Goal: Check status: Check status

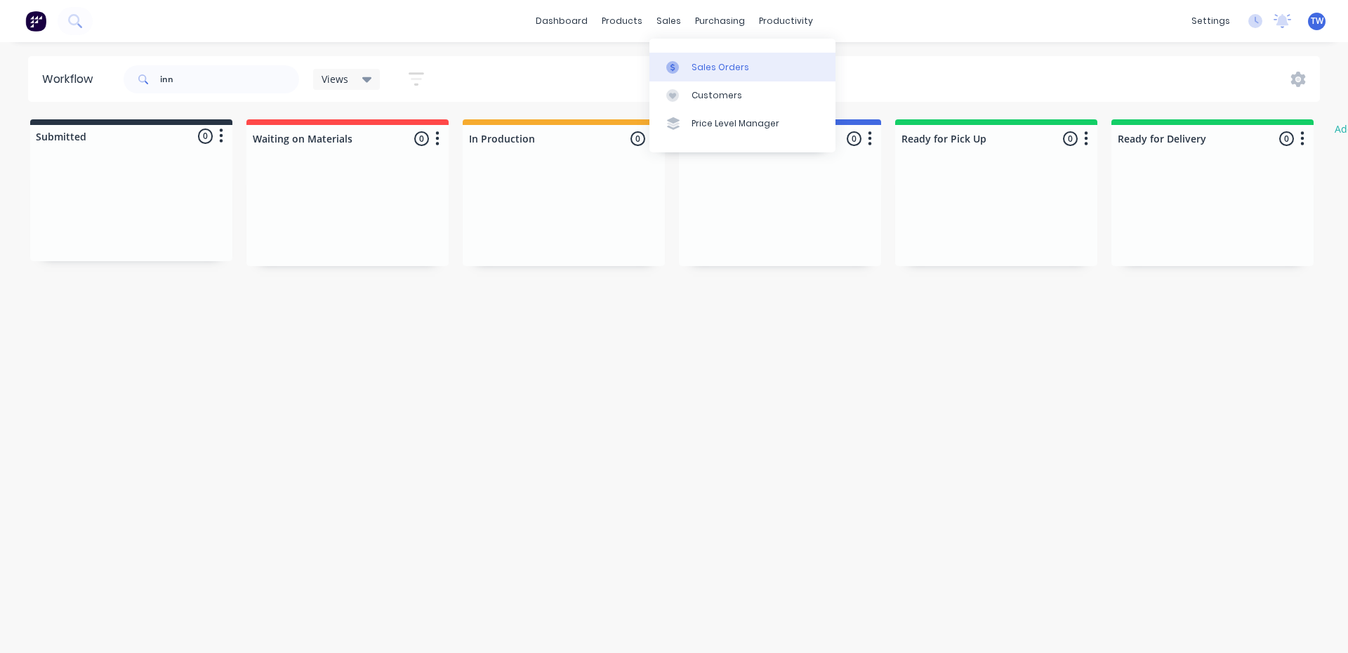
click at [695, 58] on link "Sales Orders" at bounding box center [742, 67] width 186 height 28
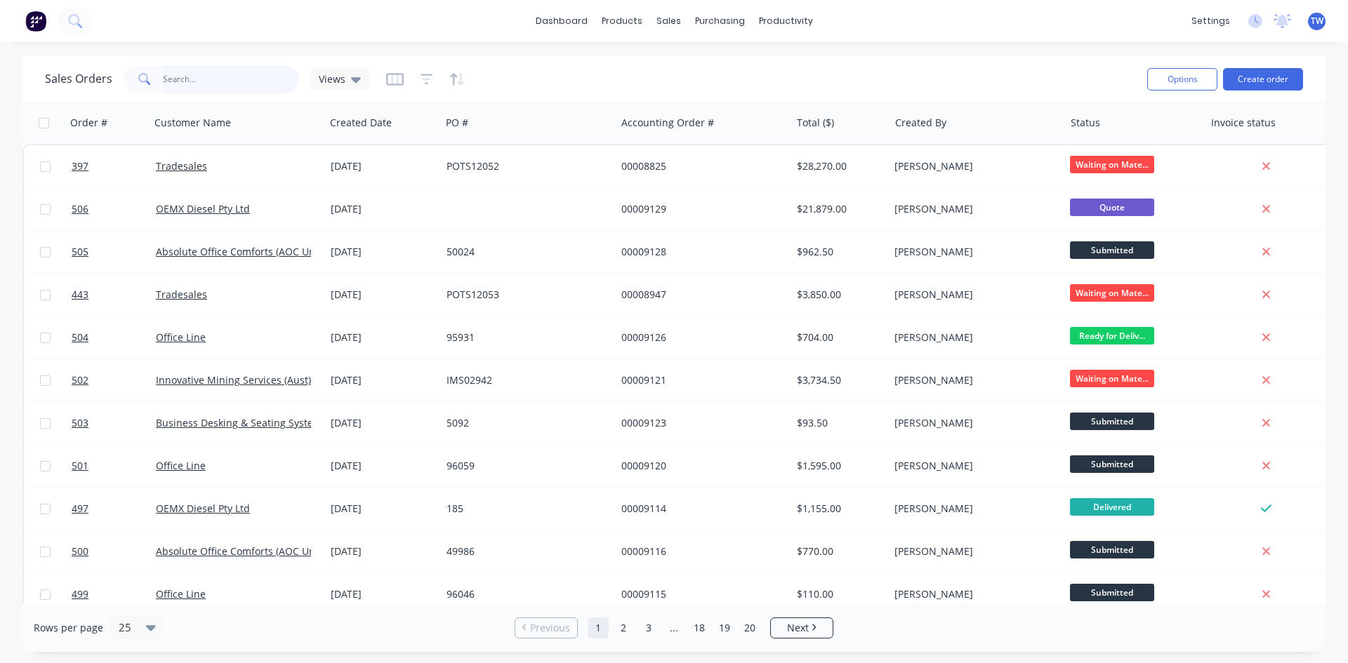
click at [216, 79] on input "text" at bounding box center [231, 79] width 137 height 28
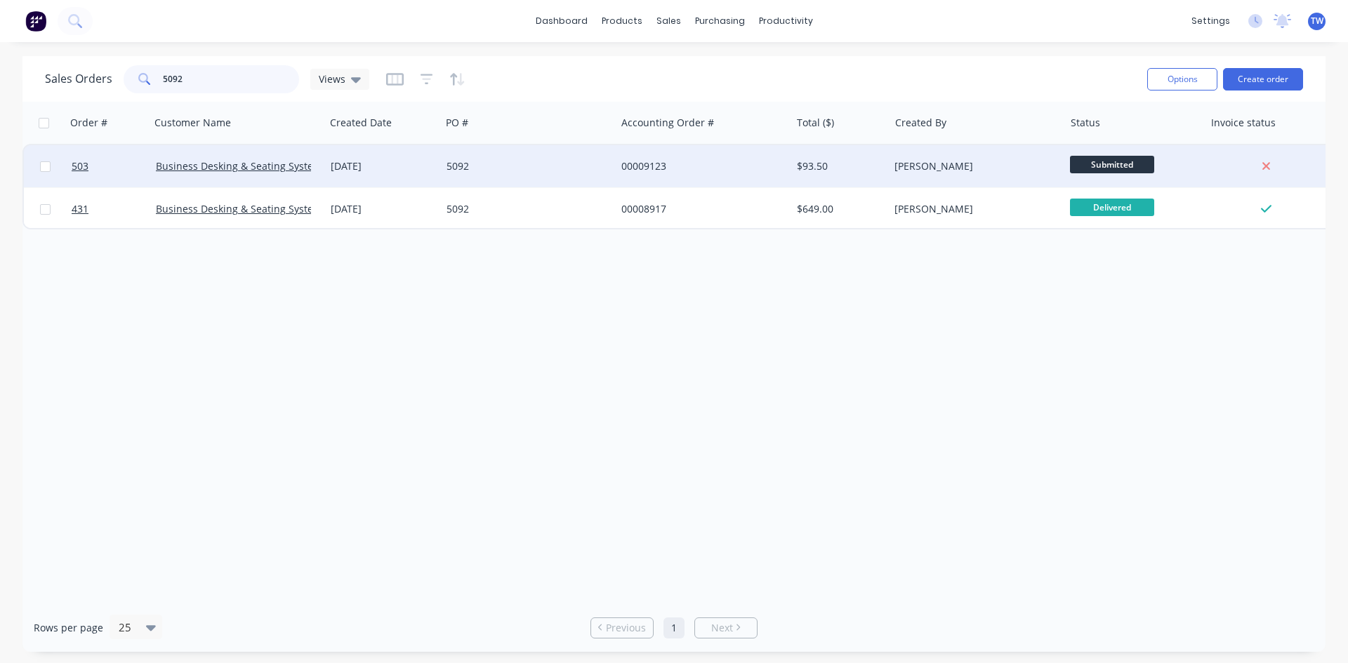
type input "5092"
click at [921, 169] on div "[PERSON_NAME]" at bounding box center [972, 166] width 156 height 14
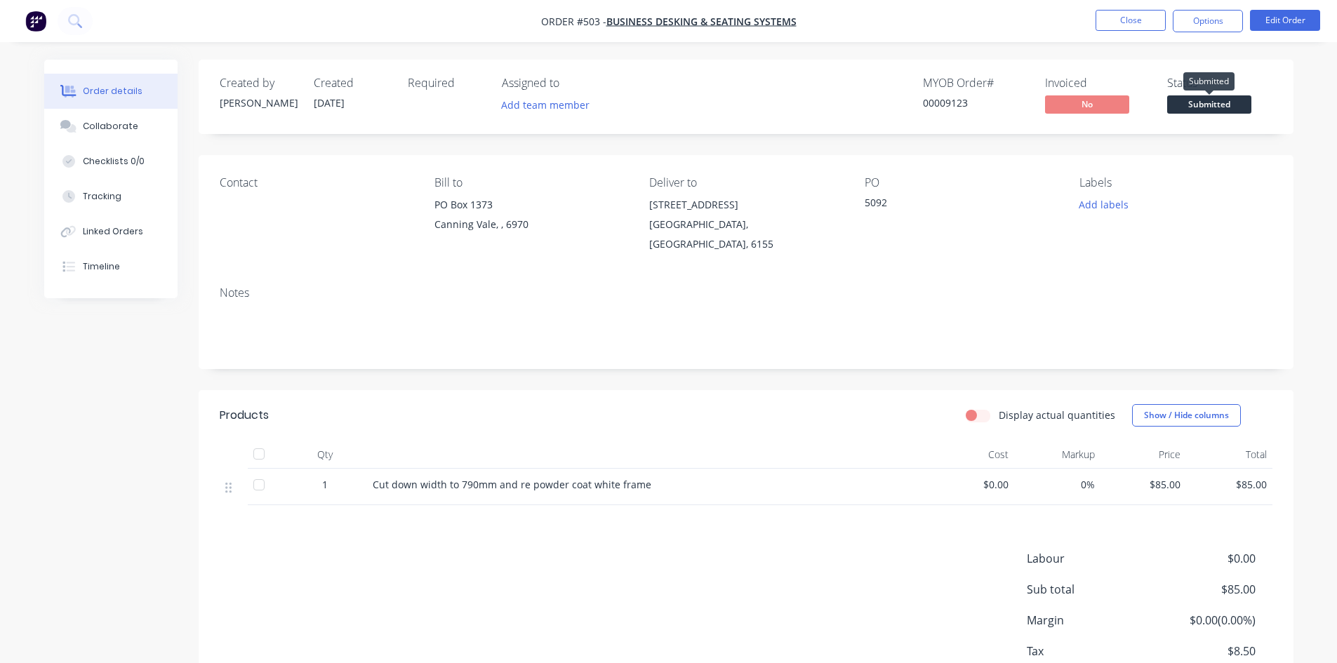
click at [1242, 104] on span "Submitted" at bounding box center [1209, 104] width 84 height 18
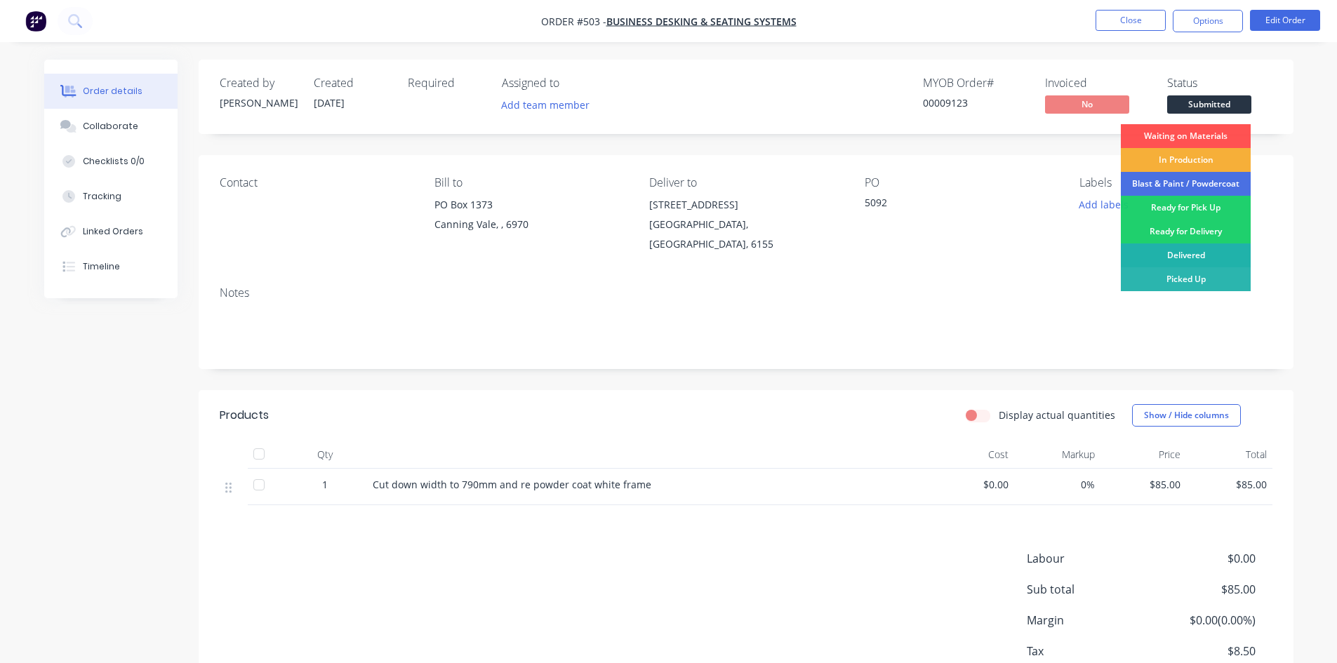
click at [1188, 256] on div "Delivered" at bounding box center [1186, 256] width 130 height 24
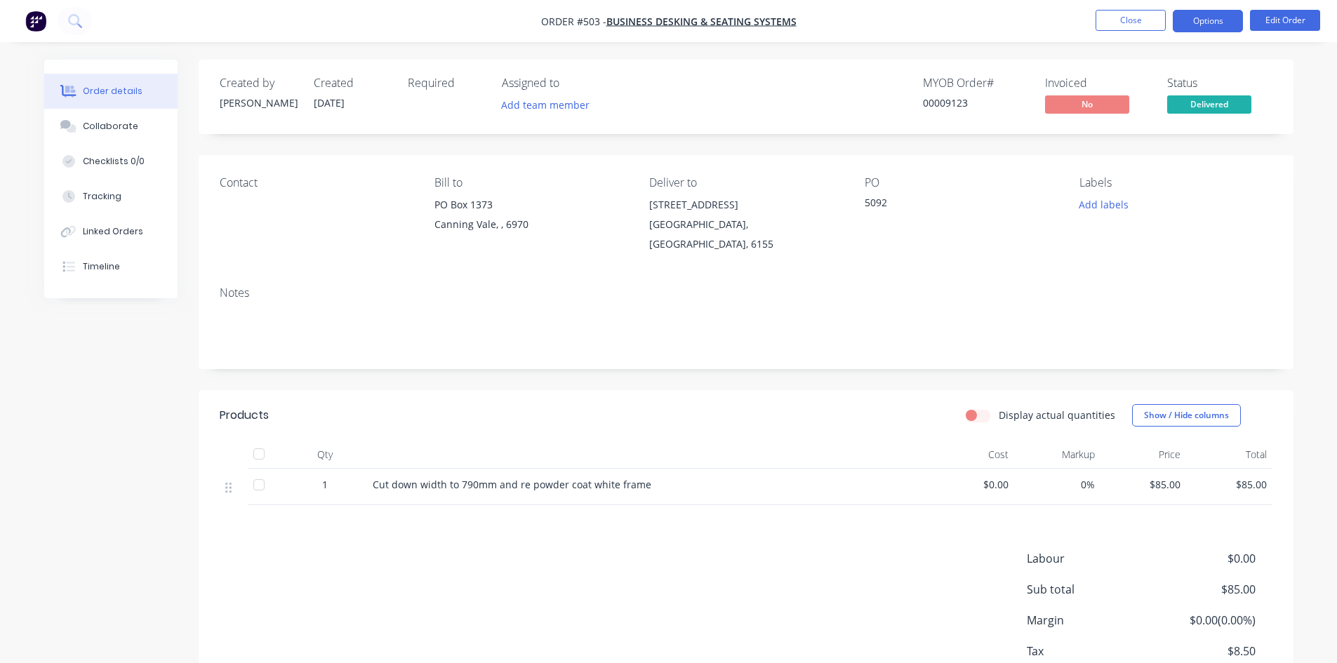
click at [1208, 20] on button "Options" at bounding box center [1208, 21] width 70 height 22
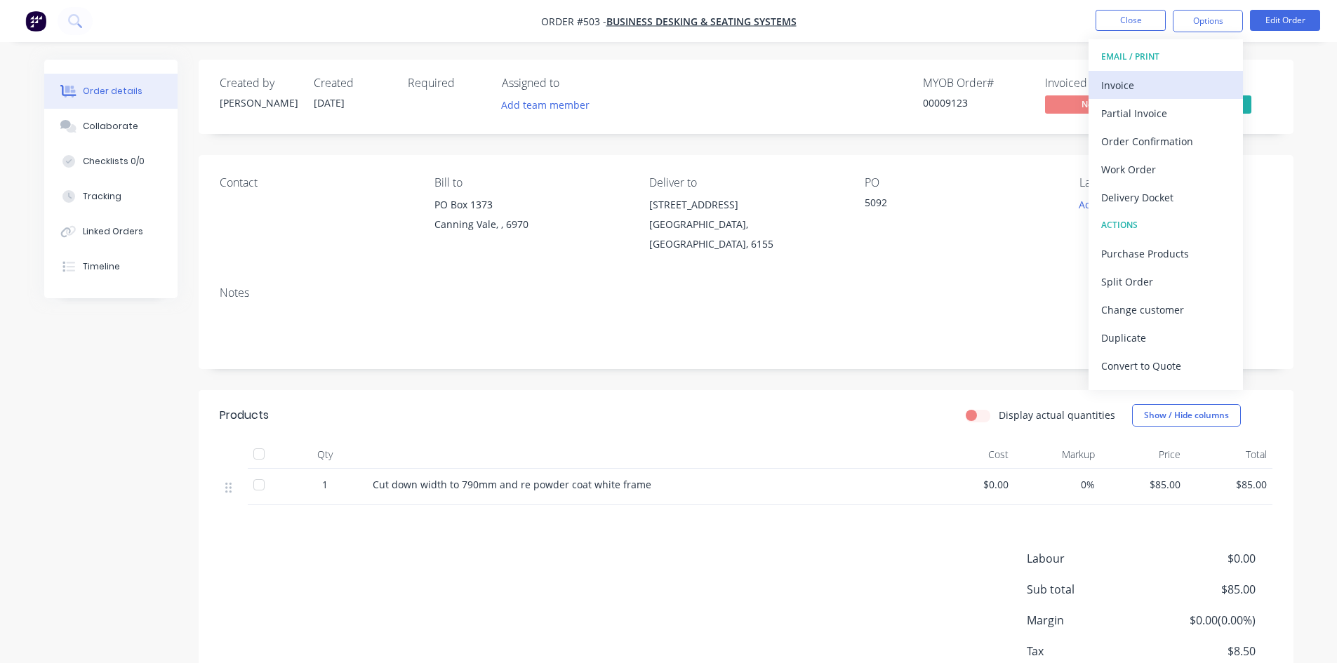
click at [1173, 85] on div "Invoice" at bounding box center [1165, 85] width 129 height 20
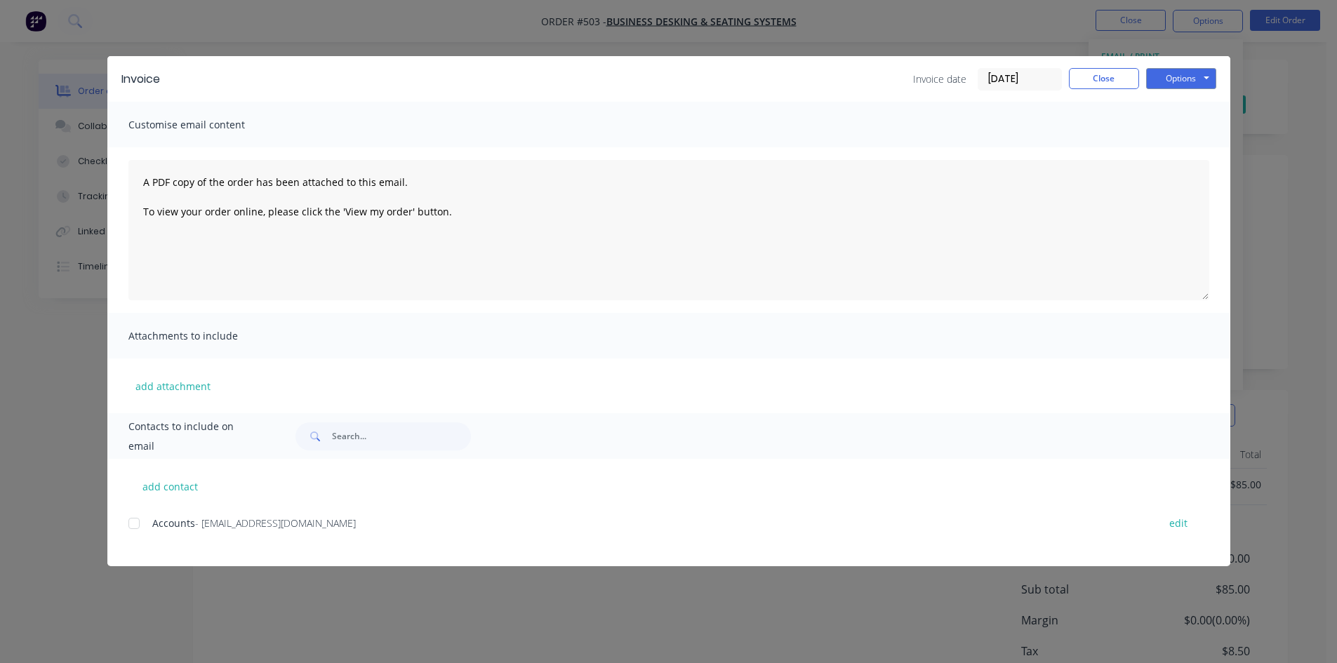
click at [132, 525] on div at bounding box center [134, 524] width 28 height 28
click at [1170, 75] on button "Options" at bounding box center [1181, 78] width 70 height 21
click at [1187, 152] on button "Email" at bounding box center [1191, 149] width 90 height 23
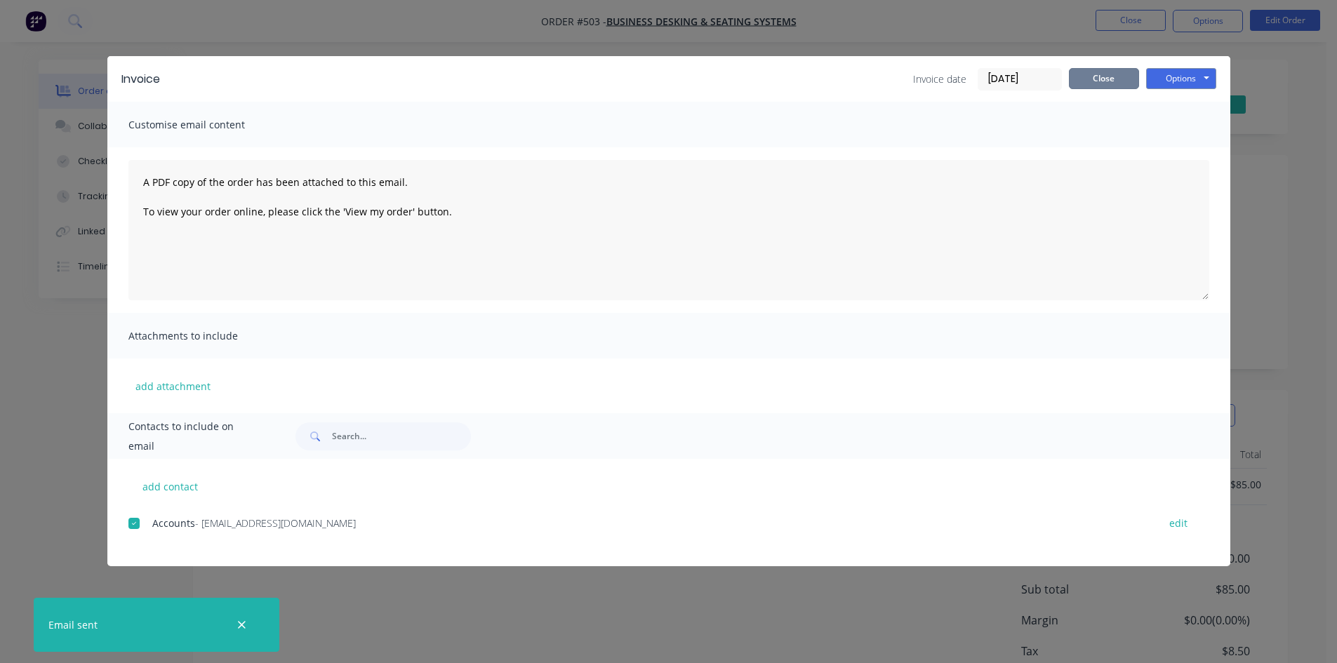
drag, startPoint x: 1084, startPoint y: 79, endPoint x: 1095, endPoint y: 67, distance: 15.9
click at [1084, 78] on button "Close" at bounding box center [1104, 78] width 70 height 21
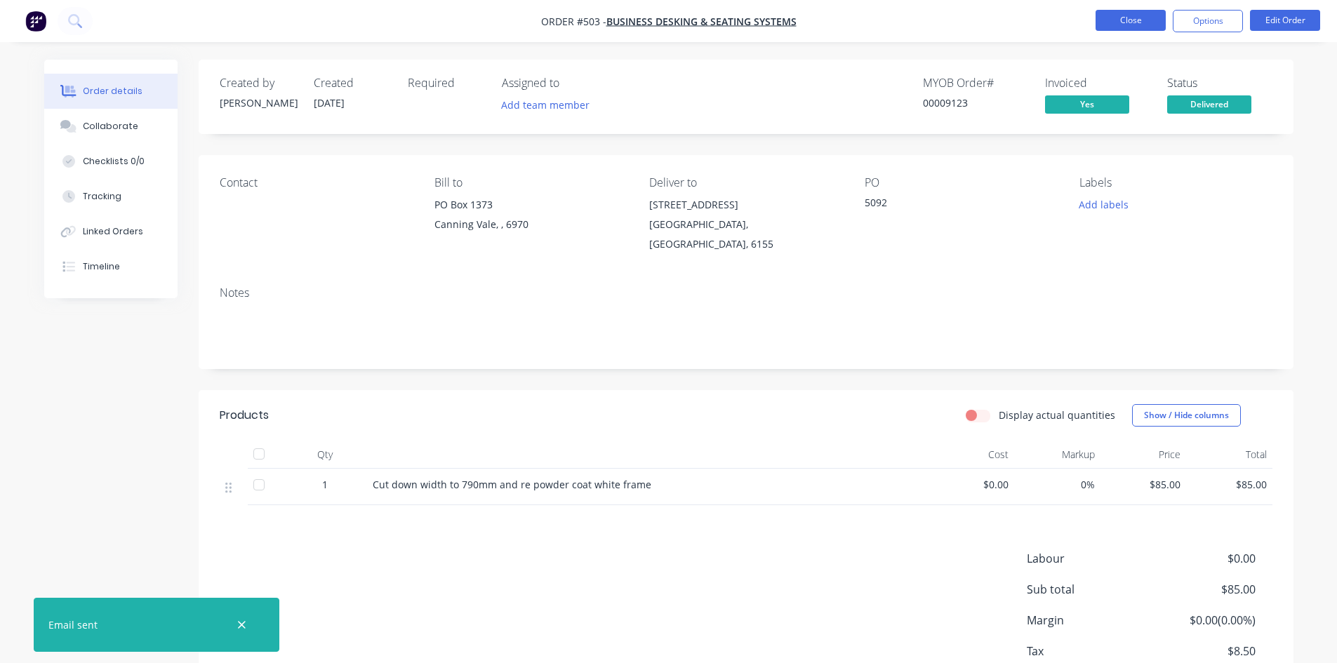
click at [1127, 18] on button "Close" at bounding box center [1131, 20] width 70 height 21
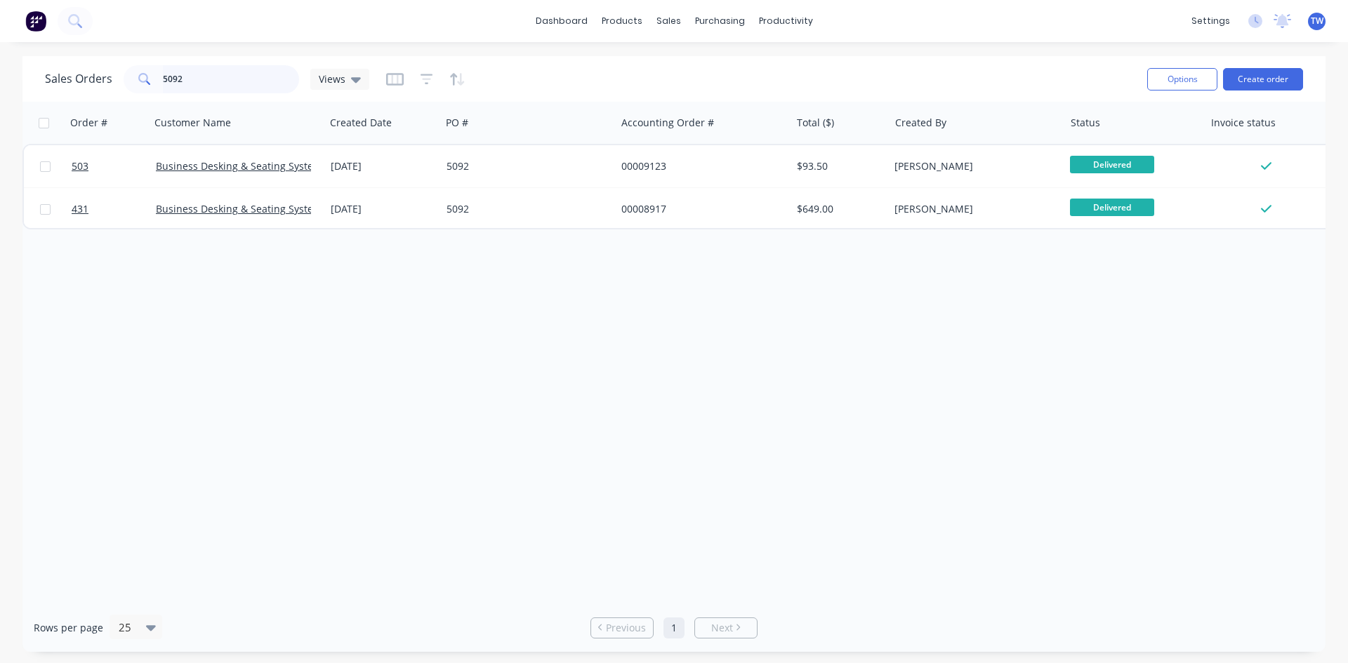
click at [204, 79] on input "5092" at bounding box center [231, 79] width 137 height 28
type input "5"
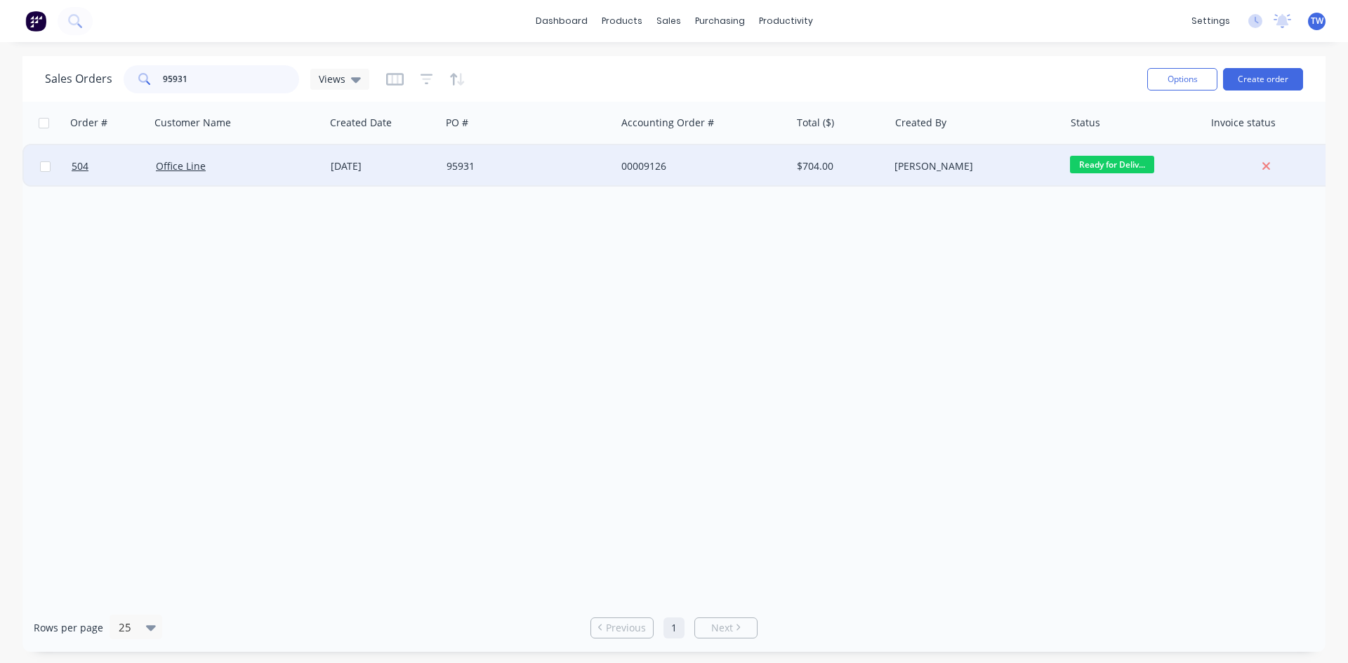
type input "95931"
click at [1100, 169] on span "Ready for Deliv..." at bounding box center [1112, 165] width 84 height 18
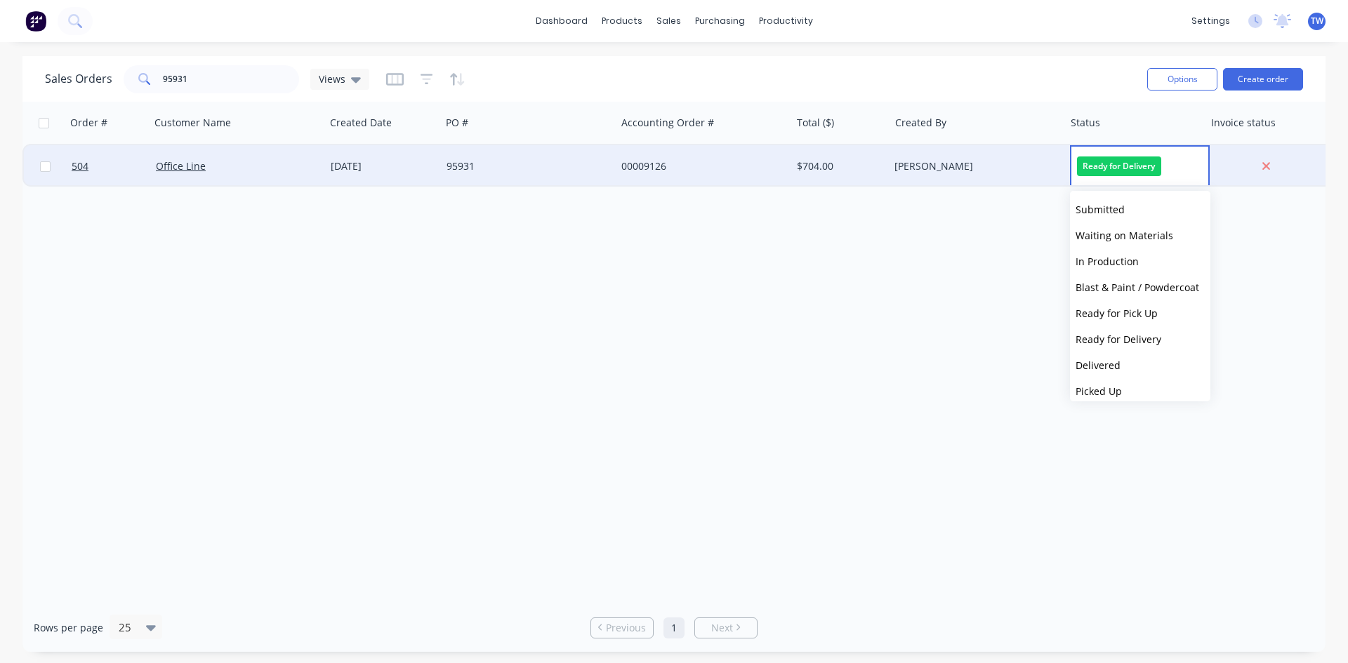
click at [1100, 169] on span "Ready for Delivery" at bounding box center [1119, 166] width 84 height 19
click at [1119, 366] on button "Delivered" at bounding box center [1140, 365] width 140 height 26
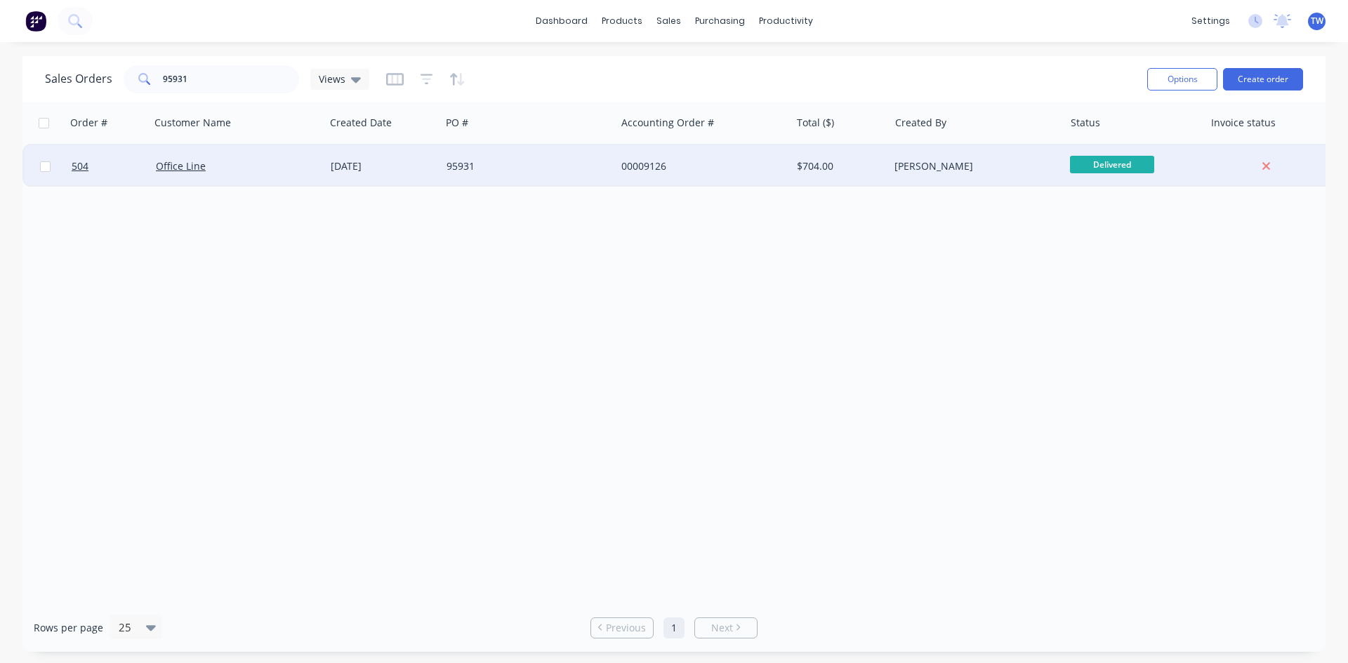
click at [1014, 169] on div "[PERSON_NAME]" at bounding box center [972, 166] width 156 height 14
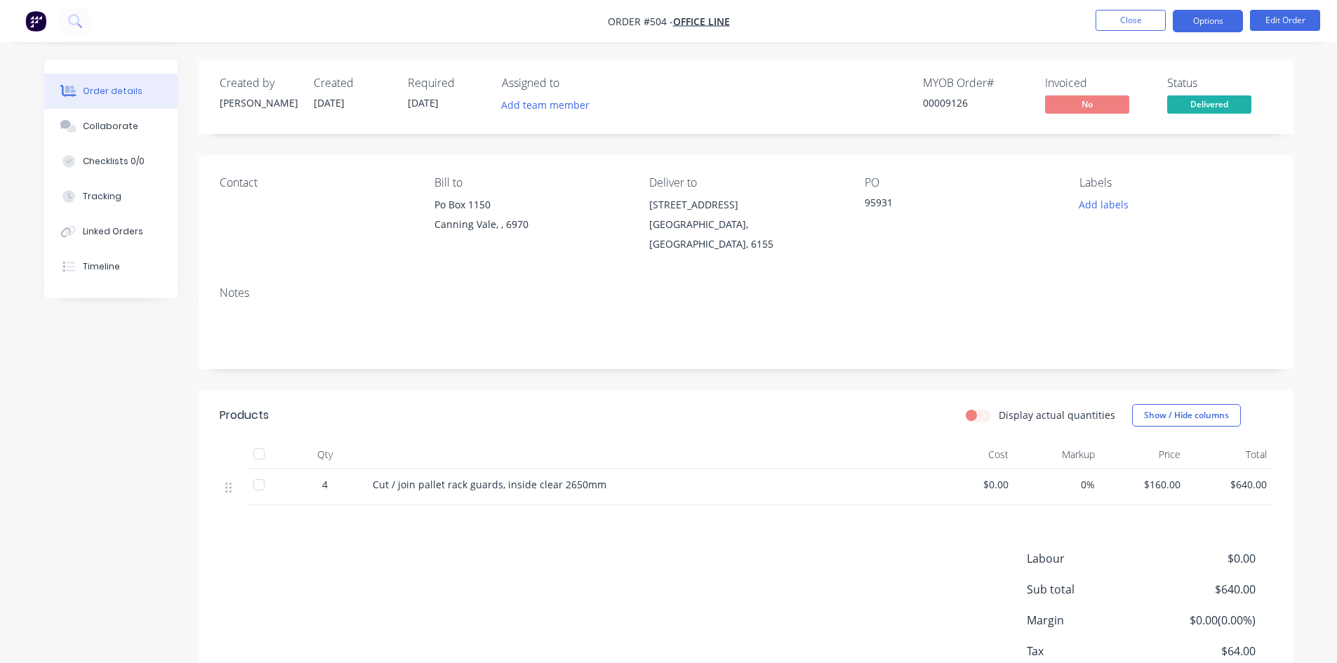
click at [1197, 26] on button "Options" at bounding box center [1208, 21] width 70 height 22
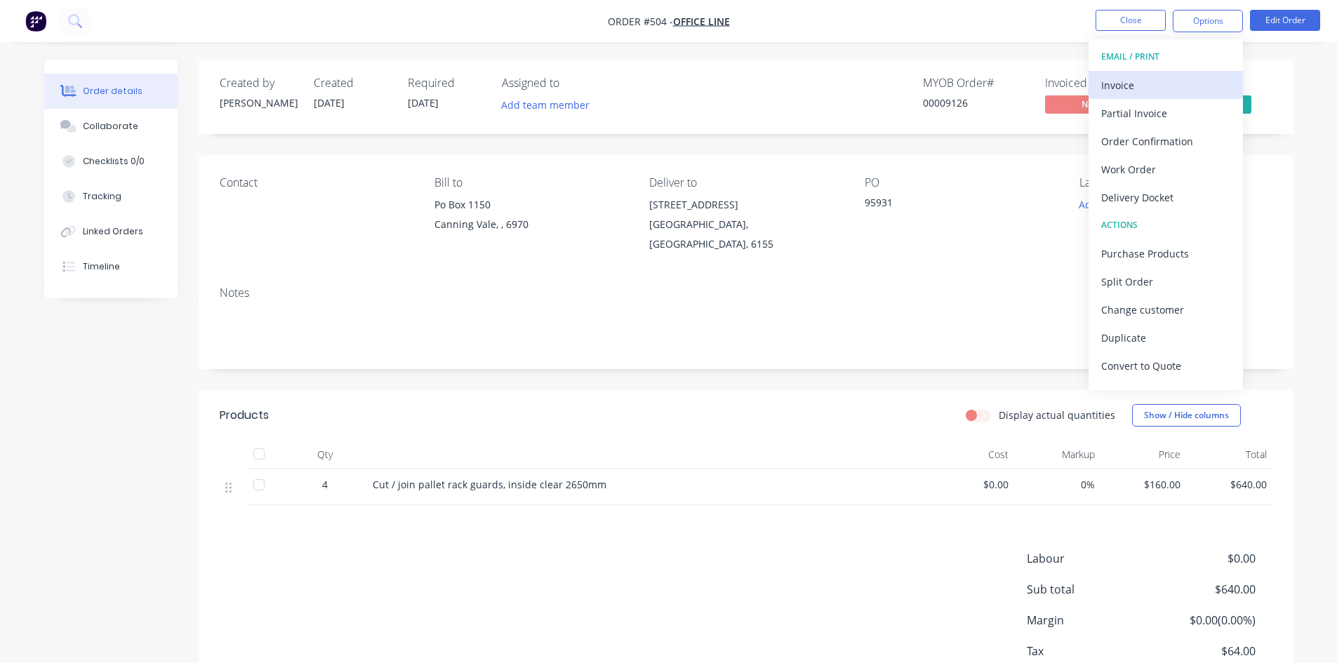
click at [1155, 84] on div "Invoice" at bounding box center [1165, 85] width 129 height 20
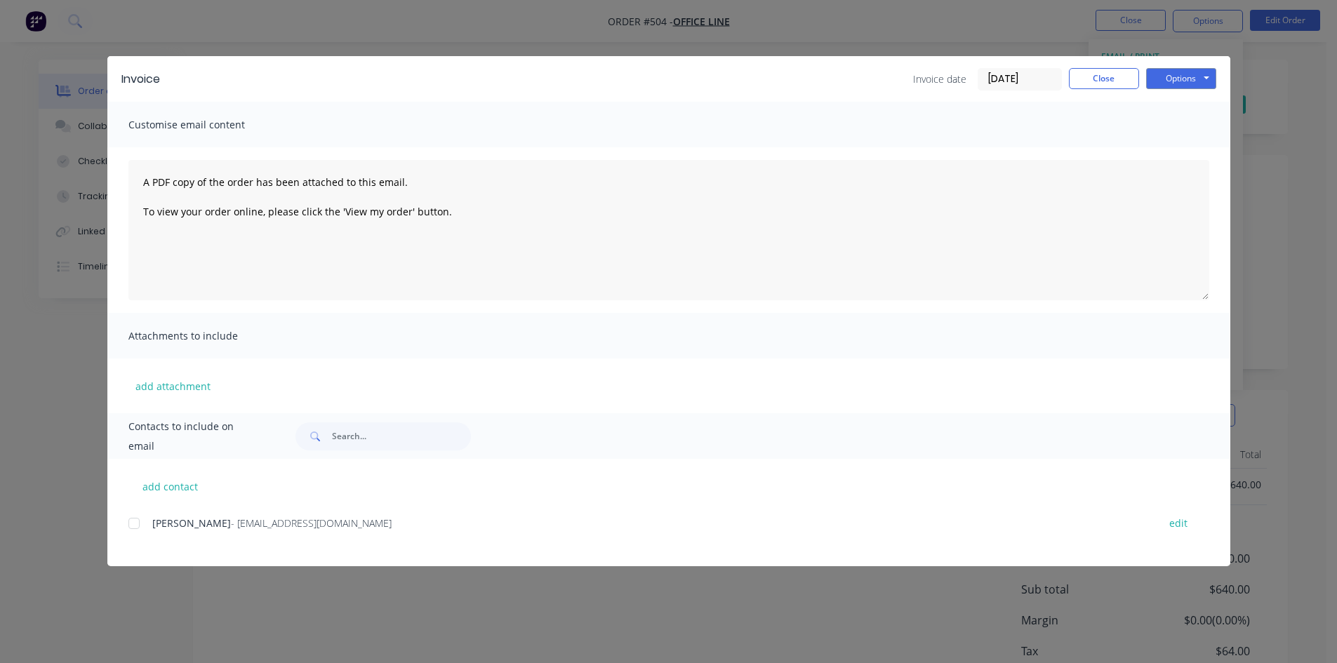
click at [133, 522] on div at bounding box center [134, 524] width 28 height 28
click at [1165, 81] on button "Options" at bounding box center [1181, 78] width 70 height 21
click at [1174, 147] on button "Email" at bounding box center [1191, 149] width 90 height 23
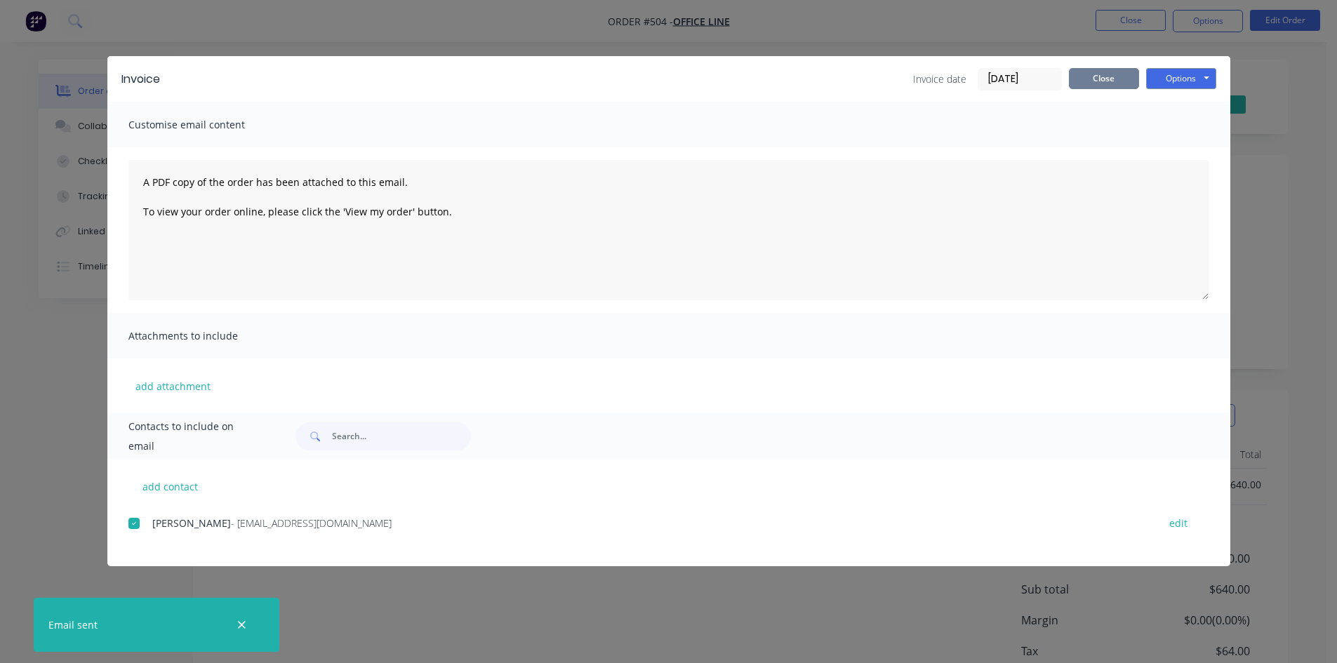
click at [1113, 73] on button "Close" at bounding box center [1104, 78] width 70 height 21
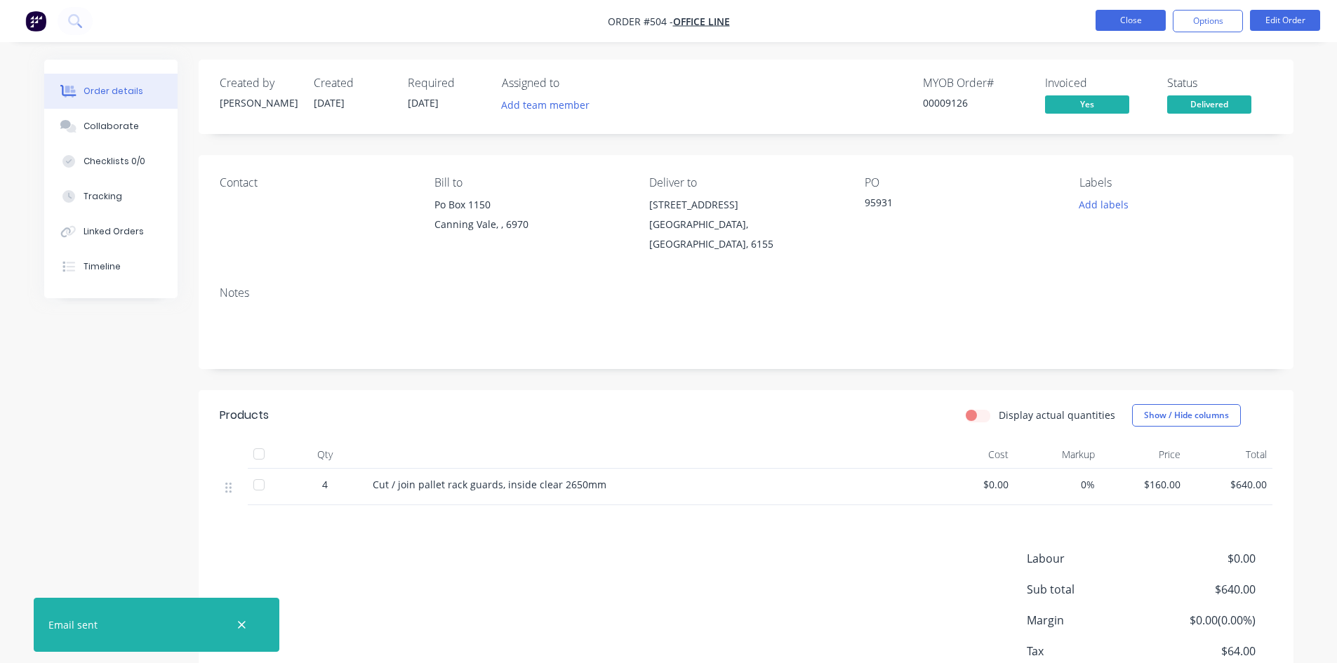
click at [1117, 18] on button "Close" at bounding box center [1131, 20] width 70 height 21
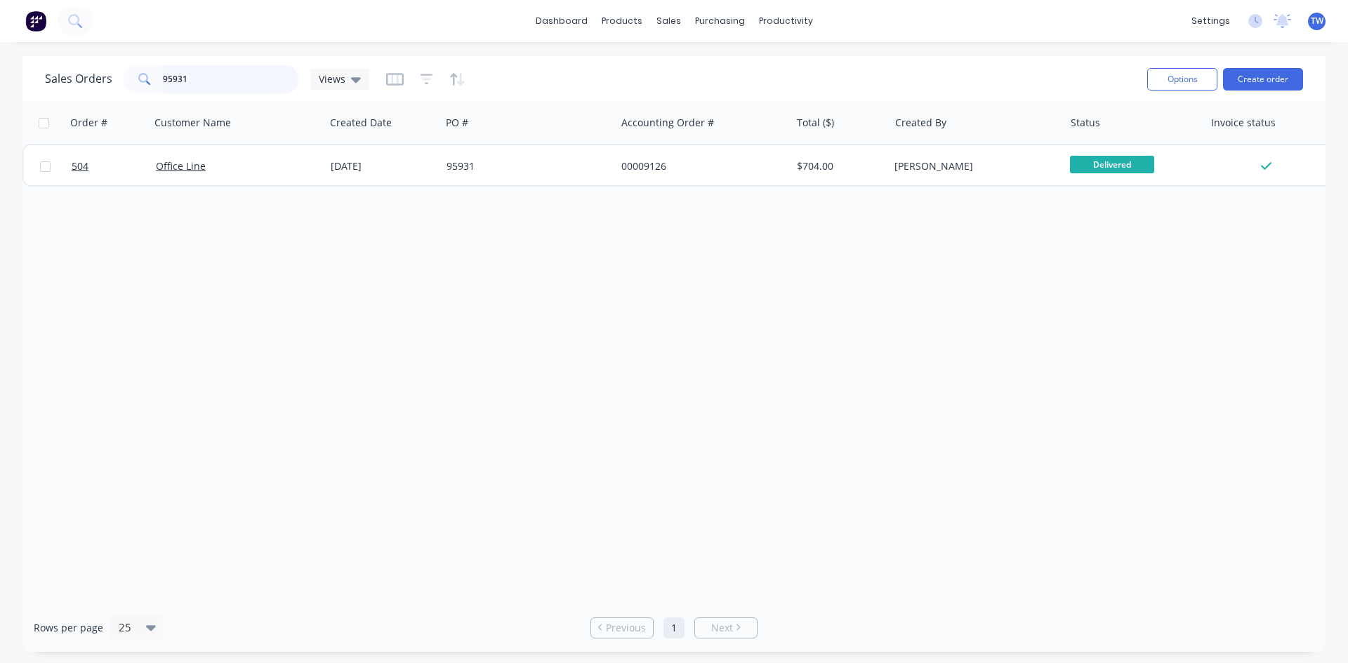
click at [259, 73] on input "95931" at bounding box center [231, 79] width 137 height 28
type input "9"
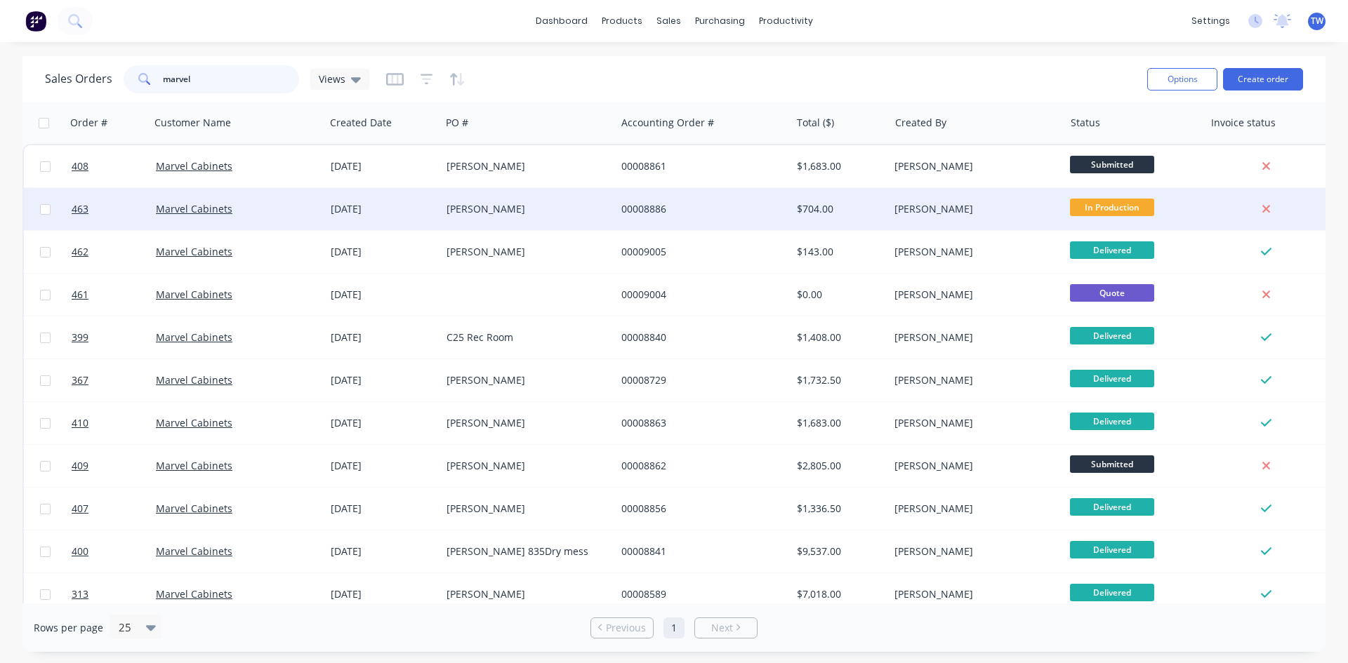
type input "marvel"
click at [898, 211] on div "[PERSON_NAME]" at bounding box center [972, 209] width 156 height 14
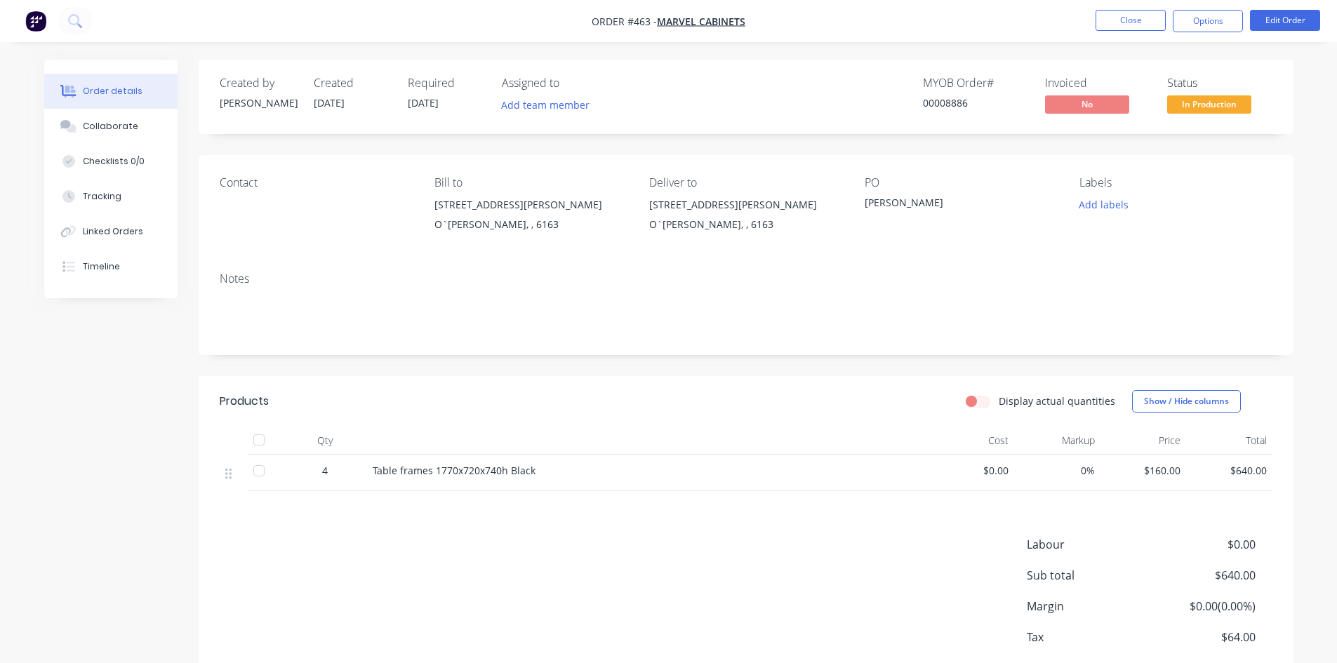
click at [1212, 105] on span "In Production" at bounding box center [1209, 104] width 84 height 18
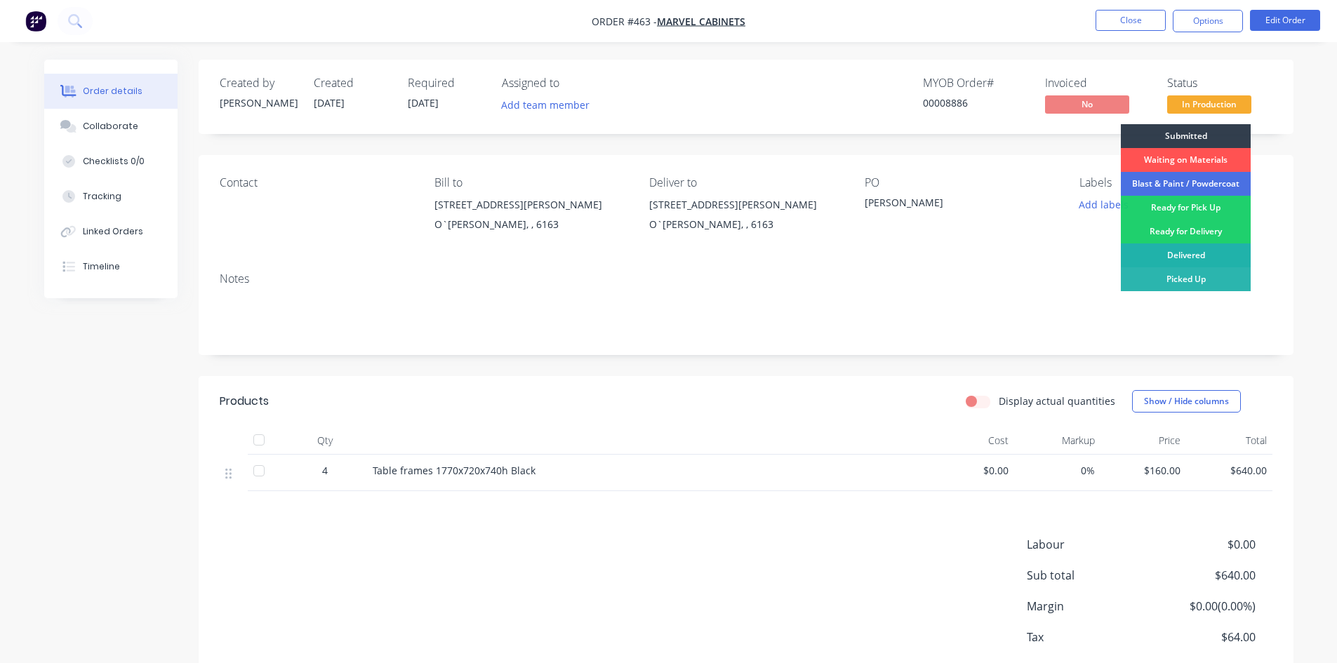
click at [1202, 251] on div "Delivered" at bounding box center [1186, 256] width 130 height 24
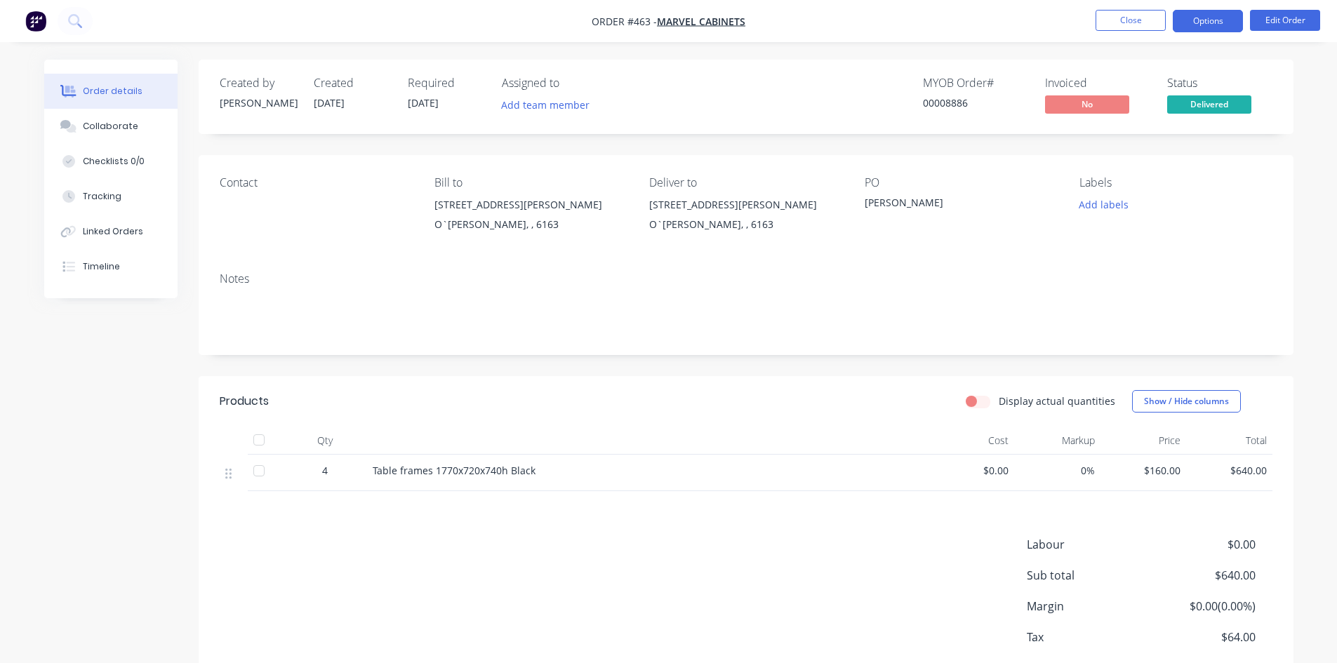
click at [1184, 20] on button "Options" at bounding box center [1208, 21] width 70 height 22
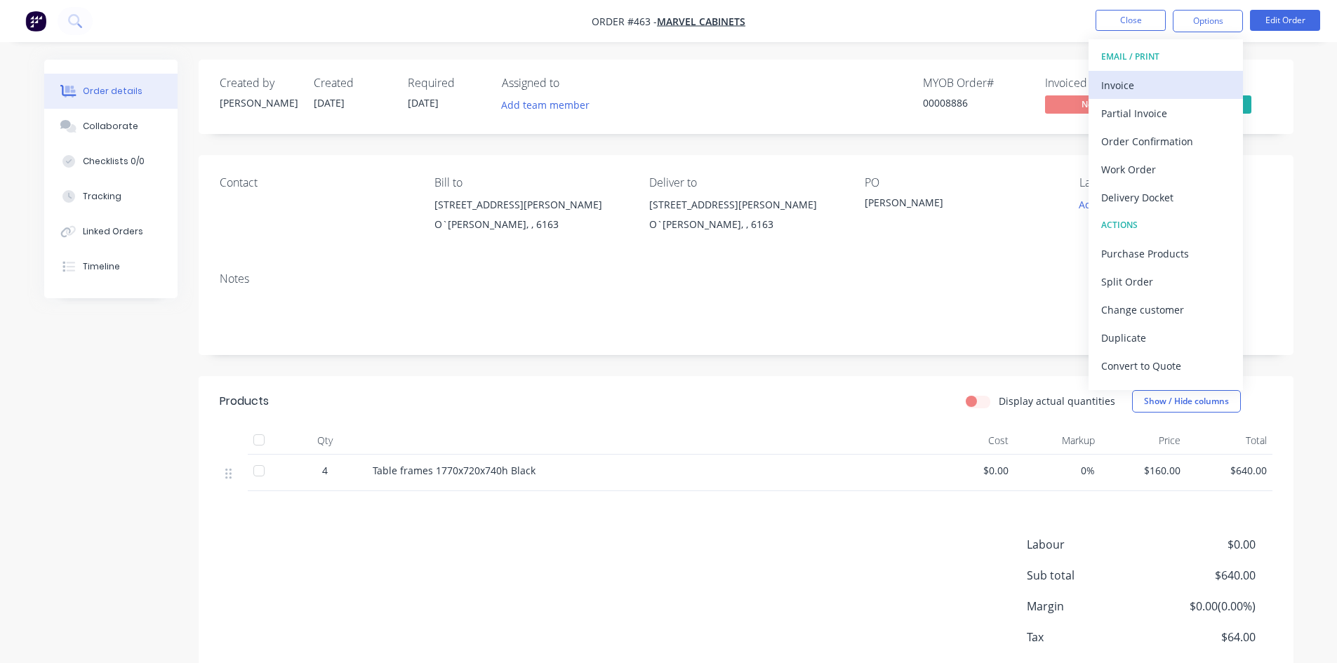
click at [1156, 78] on div "Invoice" at bounding box center [1165, 85] width 129 height 20
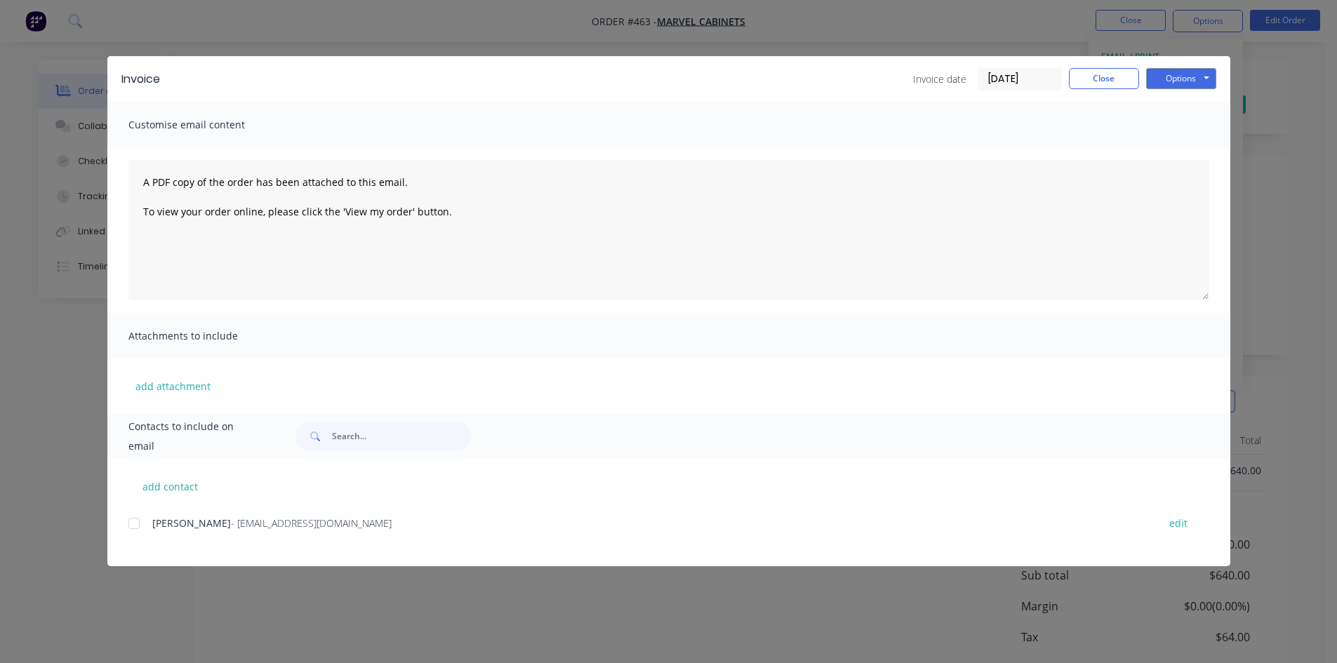
click at [136, 521] on div at bounding box center [134, 524] width 28 height 28
click at [1174, 72] on button "Options" at bounding box center [1181, 78] width 70 height 21
click at [1174, 147] on button "Email" at bounding box center [1191, 149] width 90 height 23
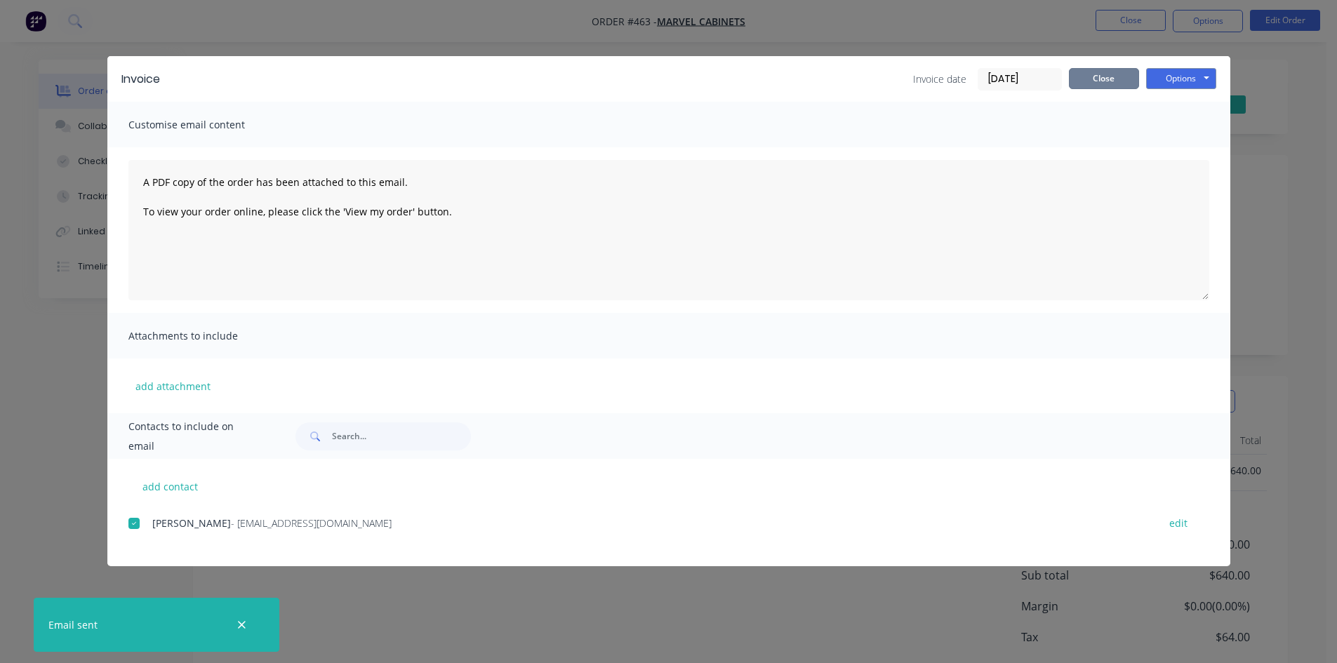
click at [1096, 79] on button "Close" at bounding box center [1104, 78] width 70 height 21
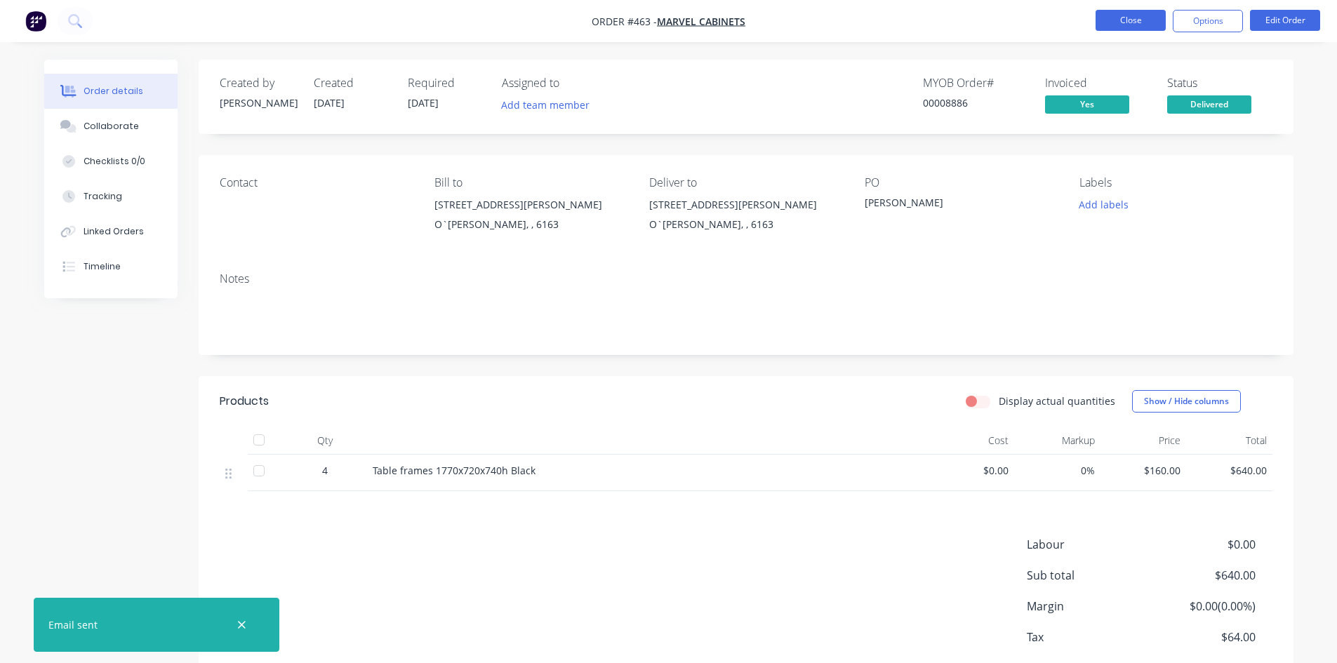
click at [1117, 20] on button "Close" at bounding box center [1131, 20] width 70 height 21
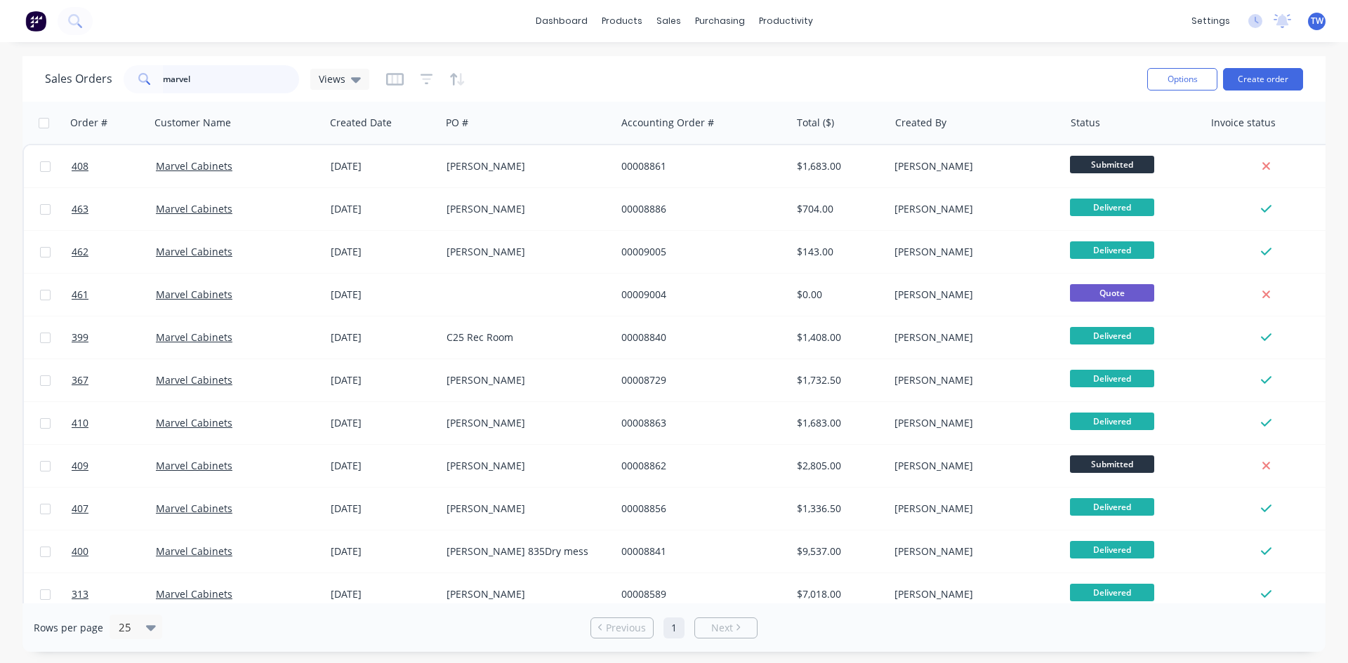
click at [217, 84] on input "marvel" at bounding box center [231, 79] width 137 height 28
type input "m"
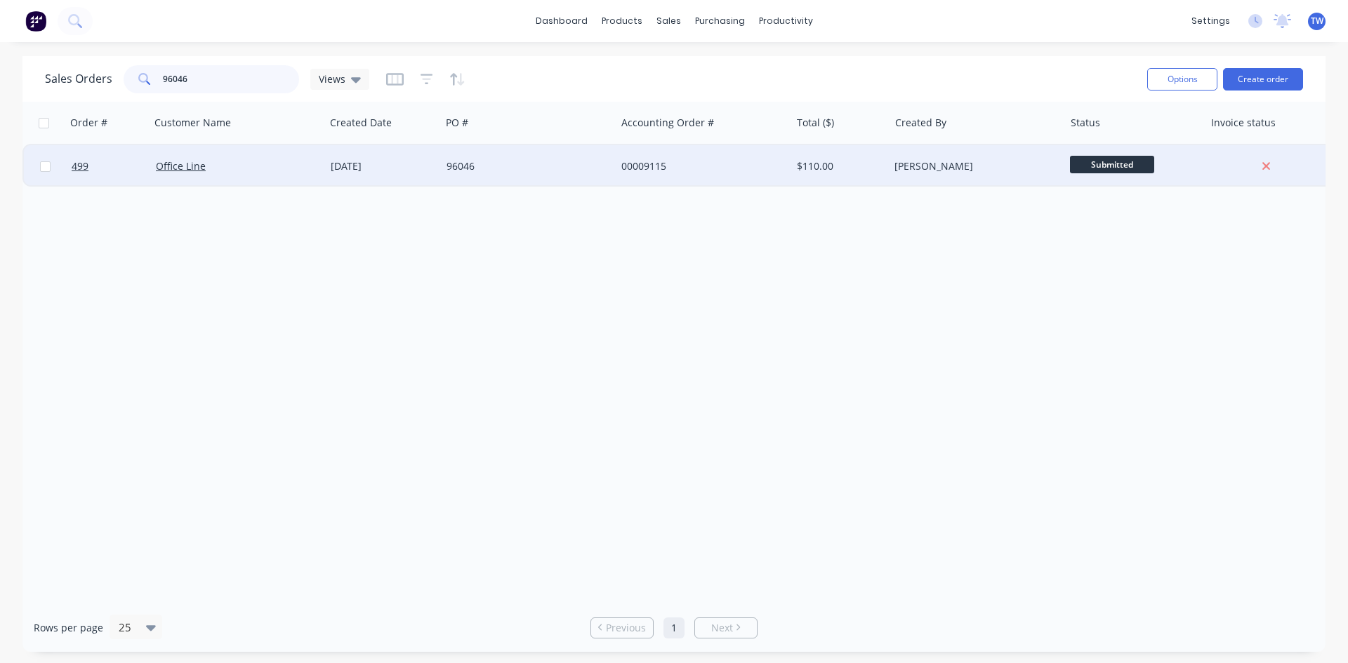
type input "96046"
click at [1107, 161] on span "Submitted" at bounding box center [1112, 165] width 84 height 18
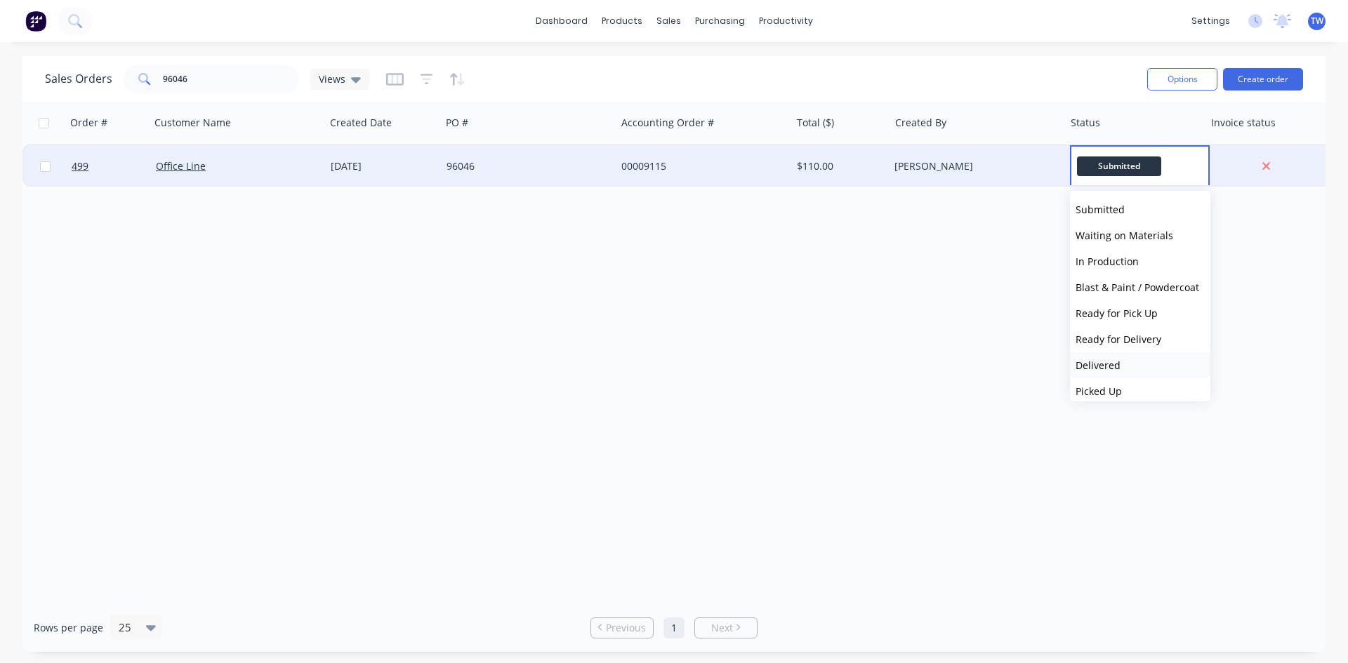
click at [1116, 367] on span "Delivered" at bounding box center [1097, 365] width 45 height 13
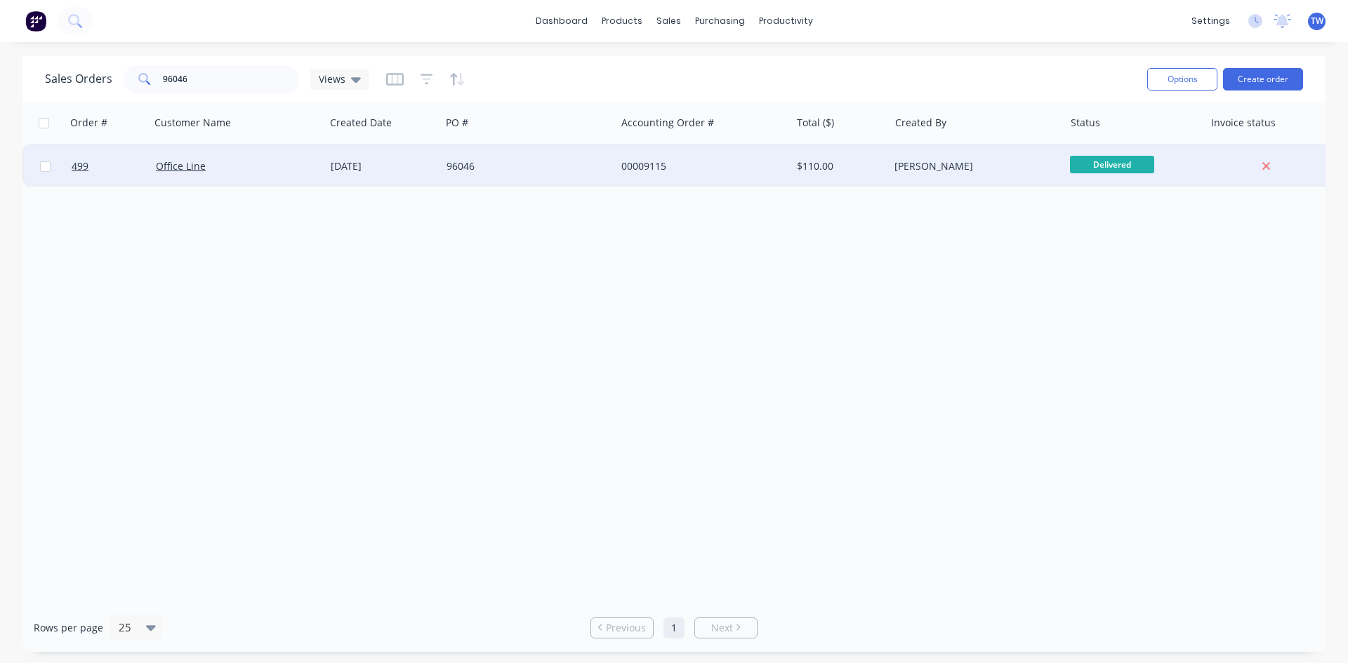
click at [950, 171] on div "[PERSON_NAME]" at bounding box center [972, 166] width 156 height 14
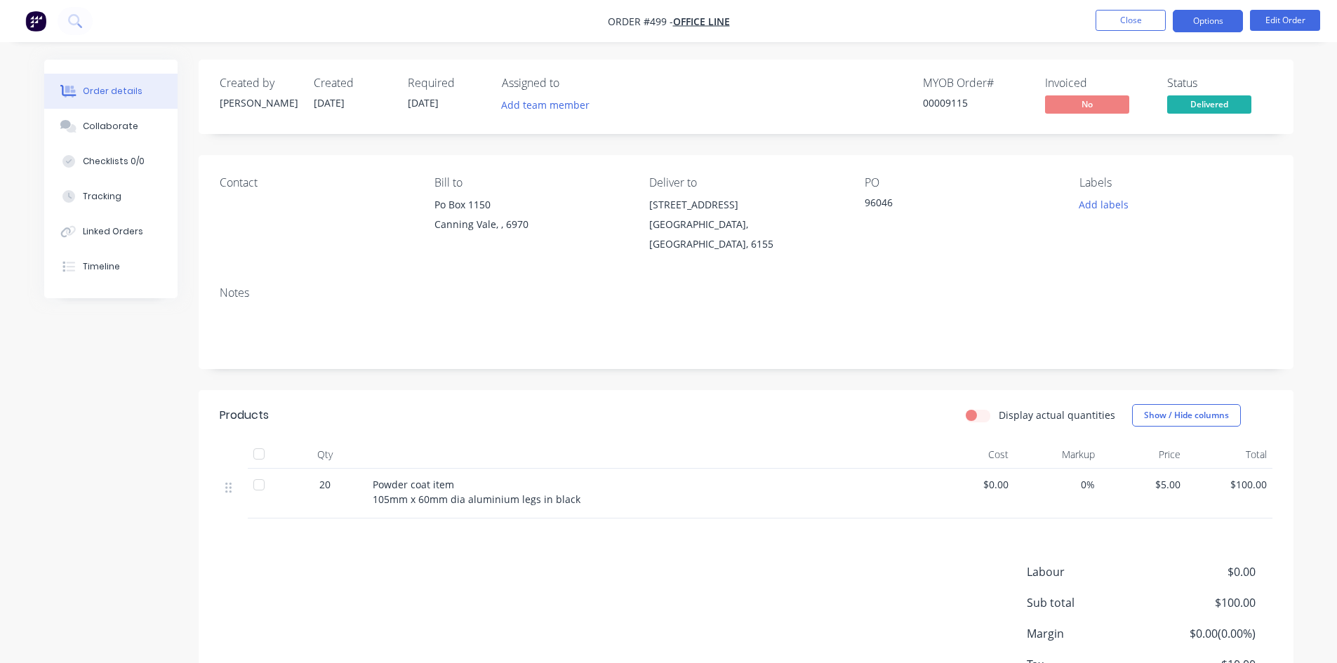
click at [1191, 11] on button "Options" at bounding box center [1208, 21] width 70 height 22
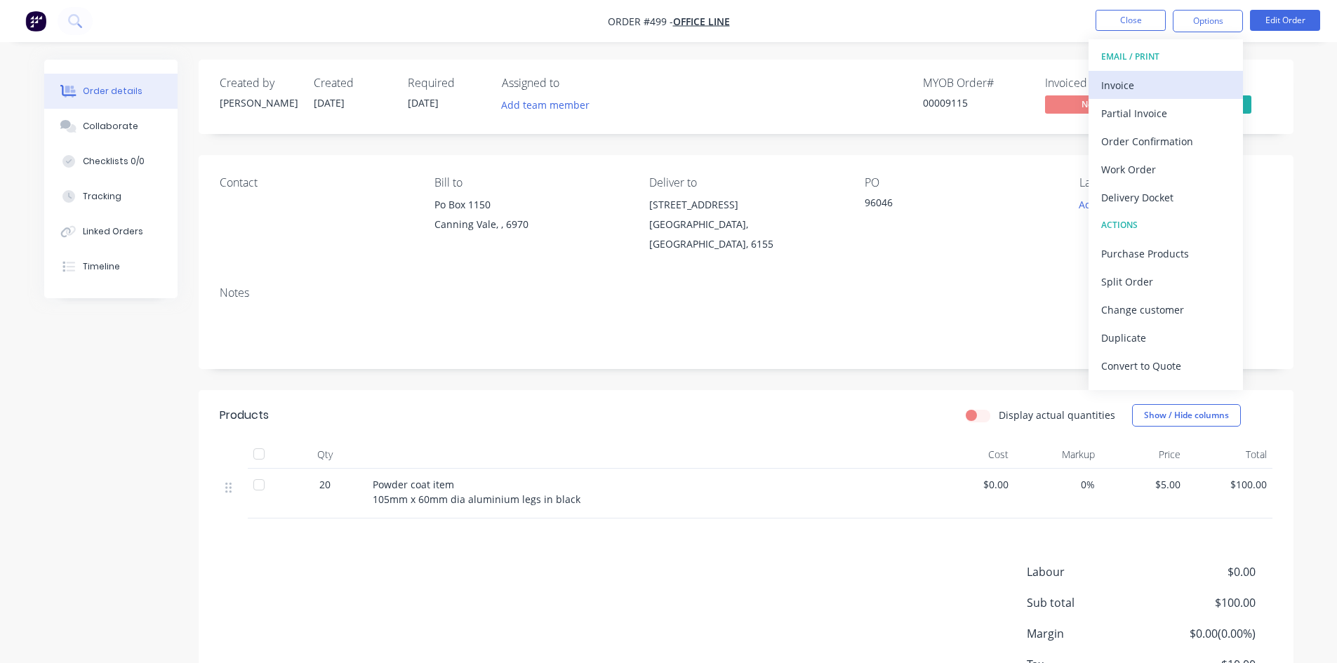
click at [1150, 84] on div "Invoice" at bounding box center [1165, 85] width 129 height 20
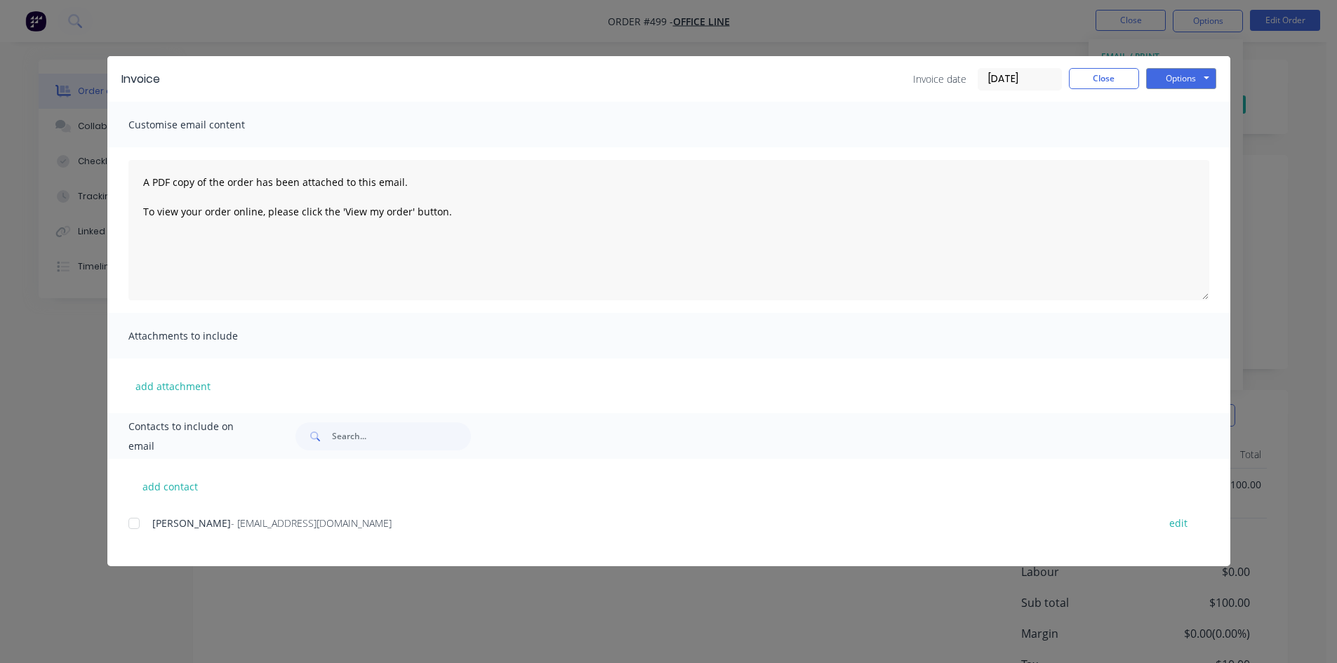
click at [133, 519] on div at bounding box center [134, 524] width 28 height 28
click at [1184, 72] on button "Options" at bounding box center [1181, 78] width 70 height 21
click at [1192, 148] on button "Email" at bounding box center [1191, 149] width 90 height 23
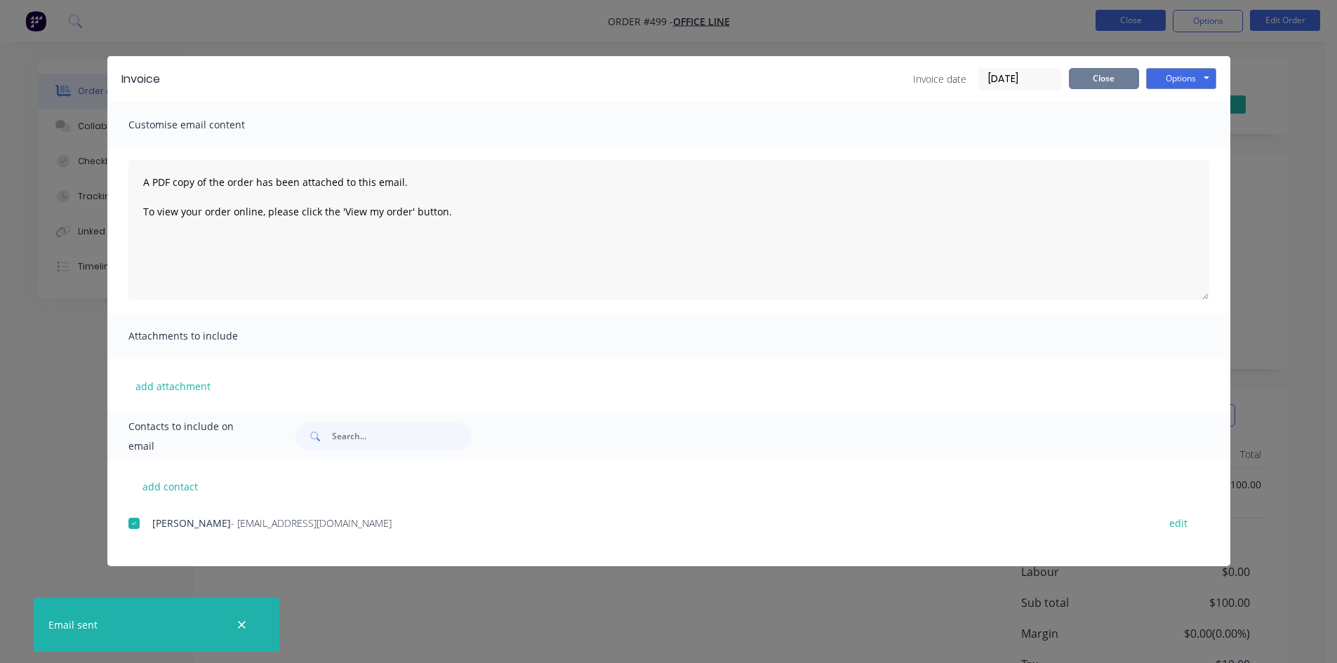
drag, startPoint x: 1109, startPoint y: 83, endPoint x: 1100, endPoint y: 23, distance: 60.4
click at [1108, 83] on button "Close" at bounding box center [1104, 78] width 70 height 21
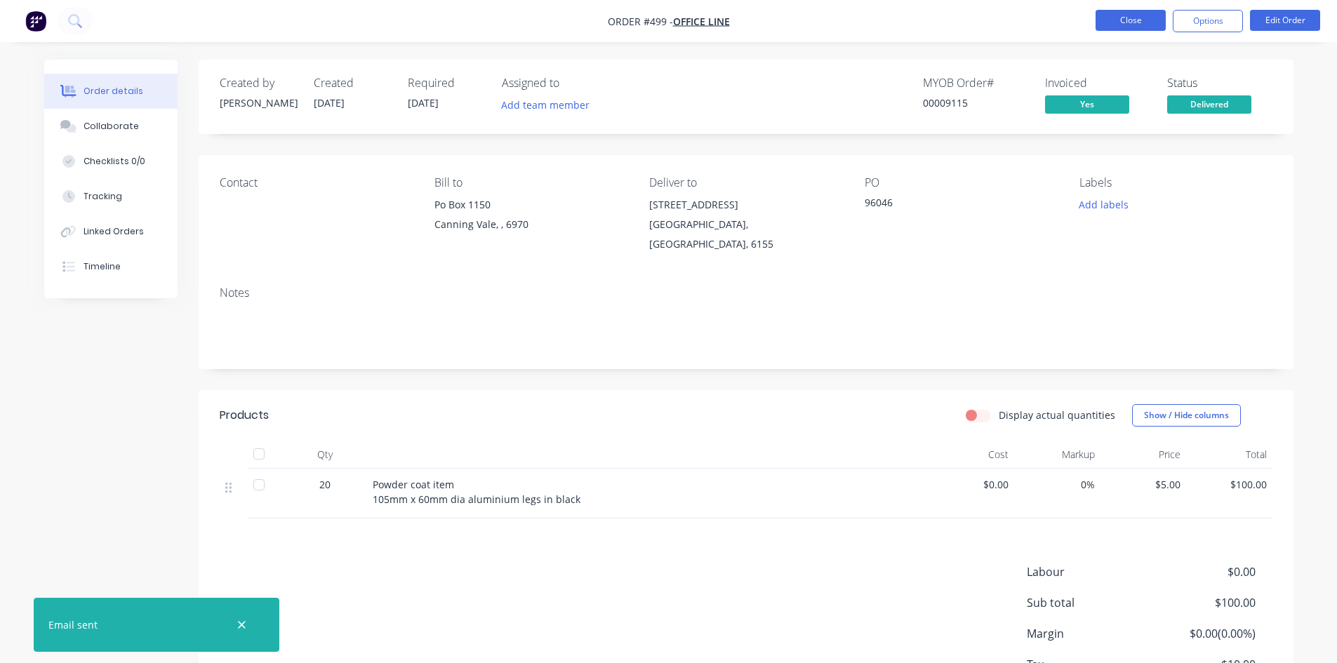
click at [1107, 11] on button "Close" at bounding box center [1131, 20] width 70 height 21
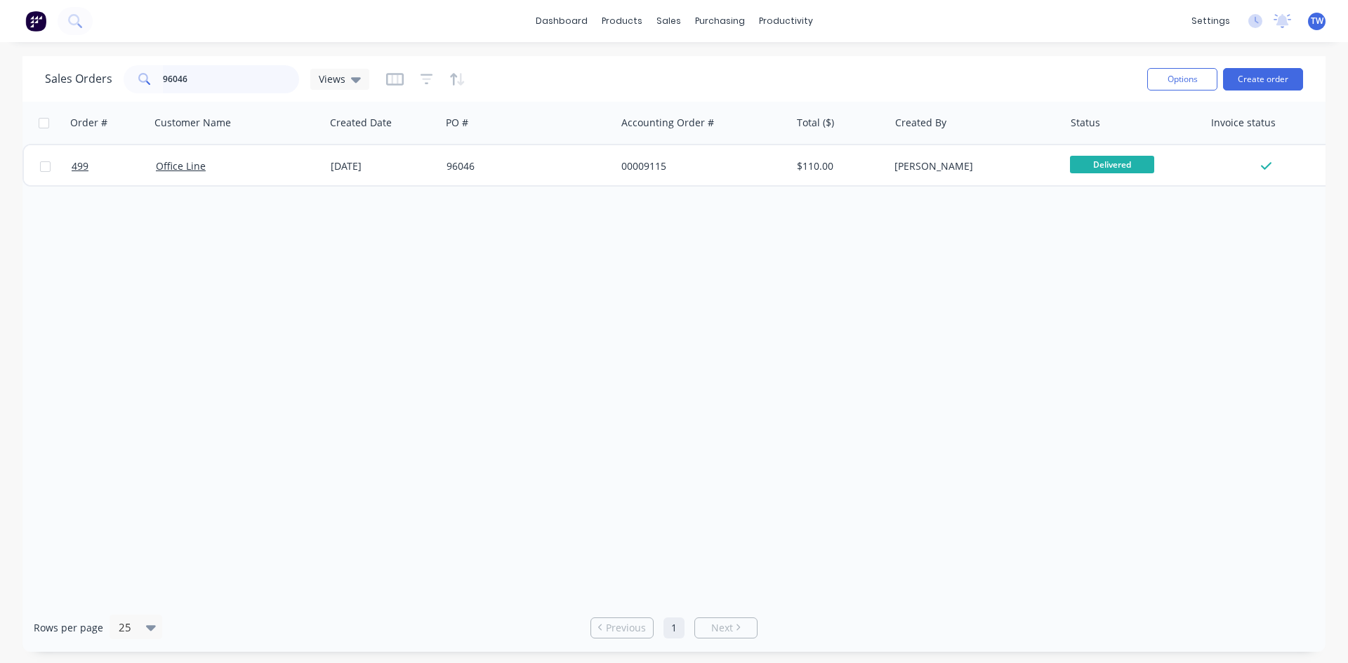
click at [220, 77] on input "96046" at bounding box center [231, 79] width 137 height 28
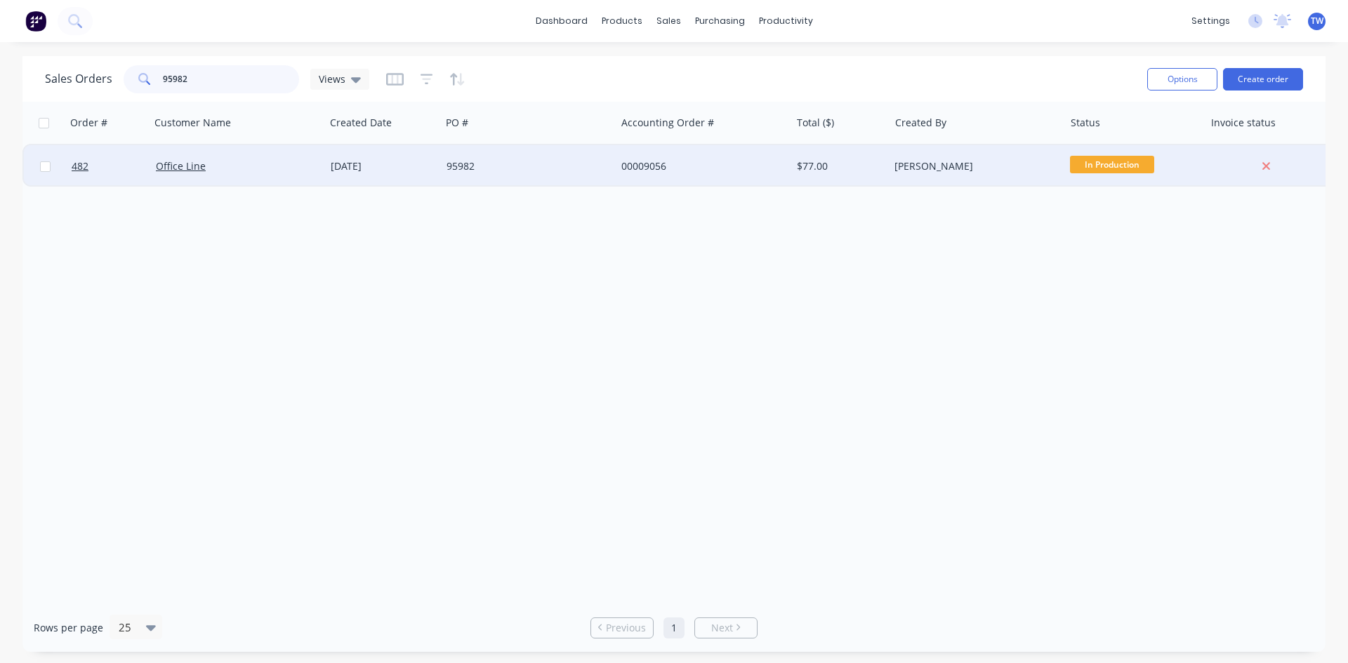
type input "95982"
click at [1115, 166] on span "In Production" at bounding box center [1112, 165] width 84 height 18
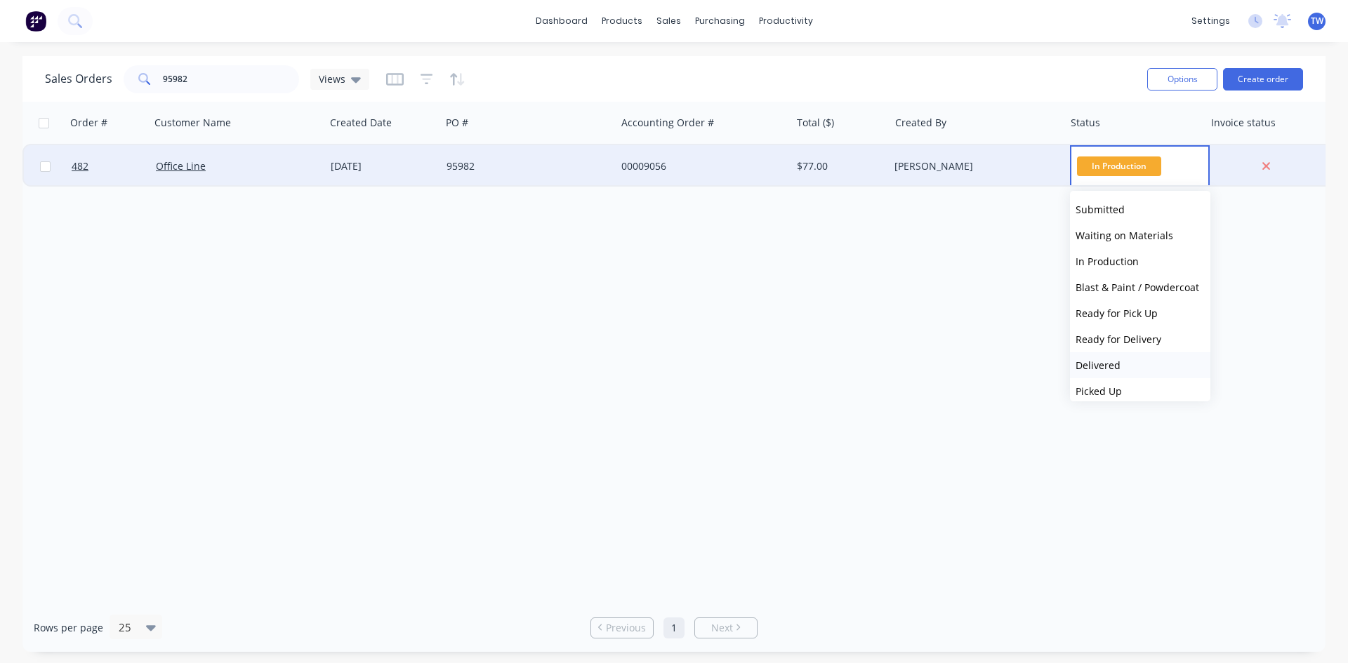
click at [1125, 366] on button "Delivered" at bounding box center [1140, 365] width 140 height 26
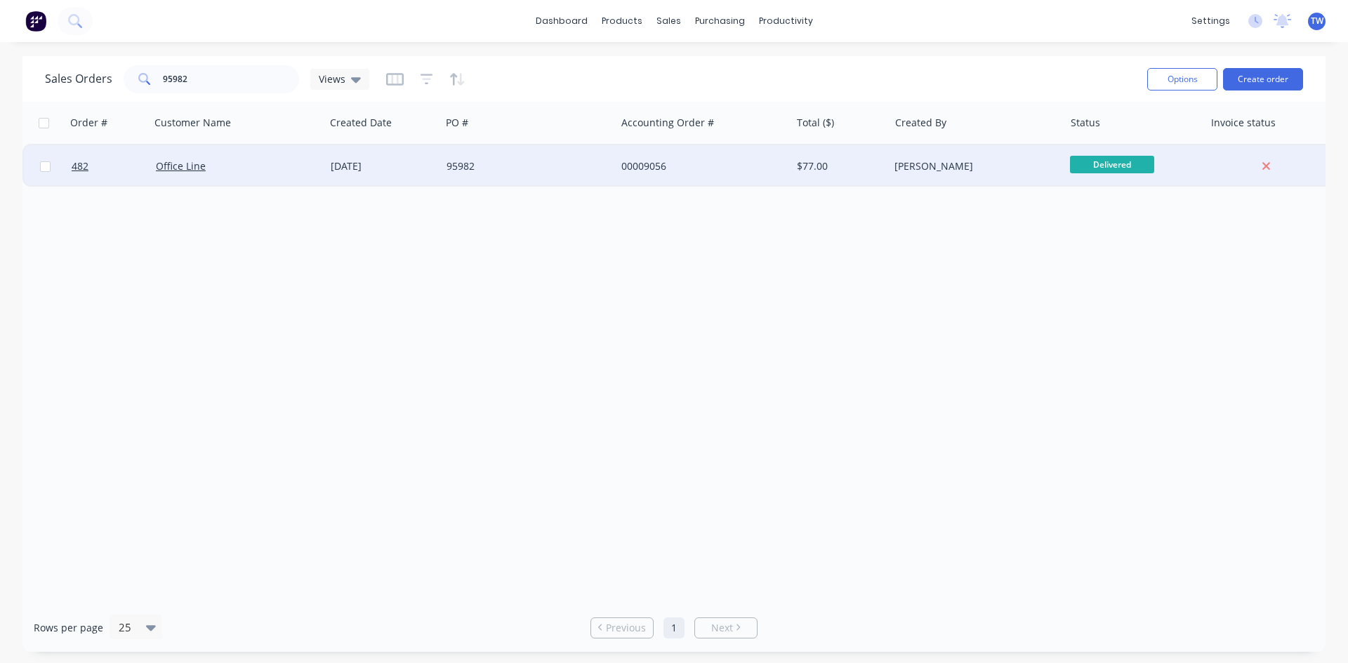
click at [1028, 182] on div "[PERSON_NAME]" at bounding box center [976, 166] width 175 height 42
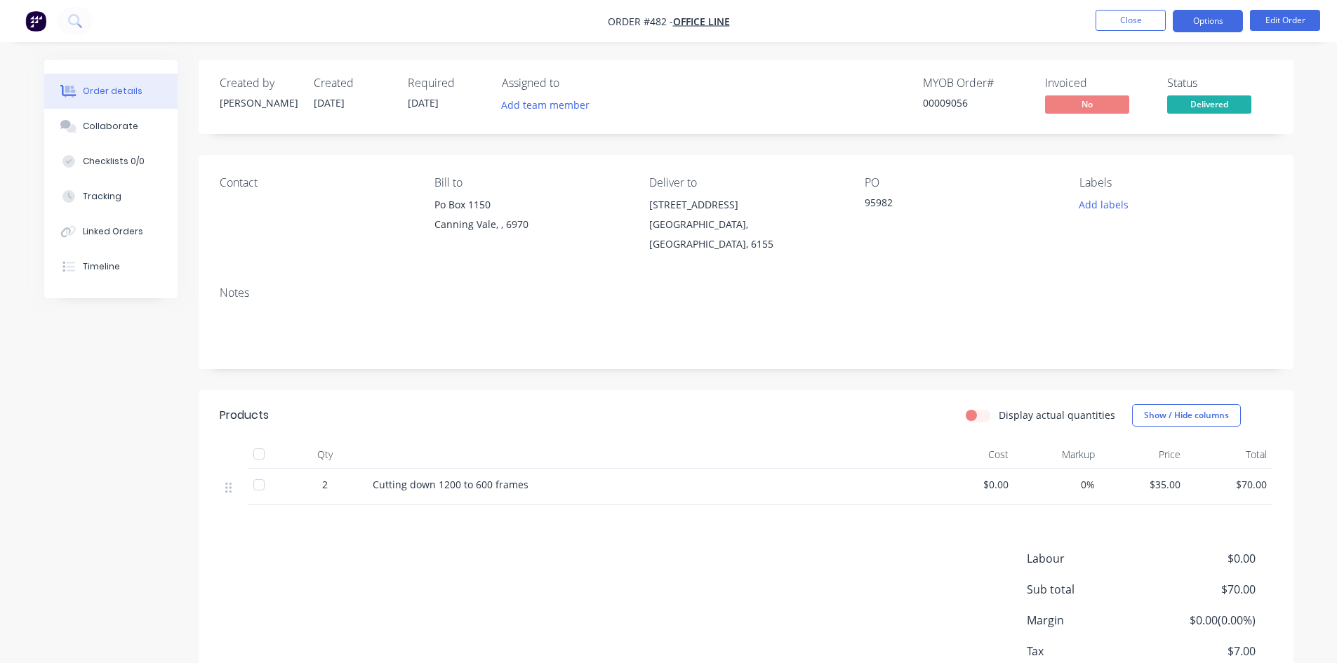
click at [1200, 18] on button "Options" at bounding box center [1208, 21] width 70 height 22
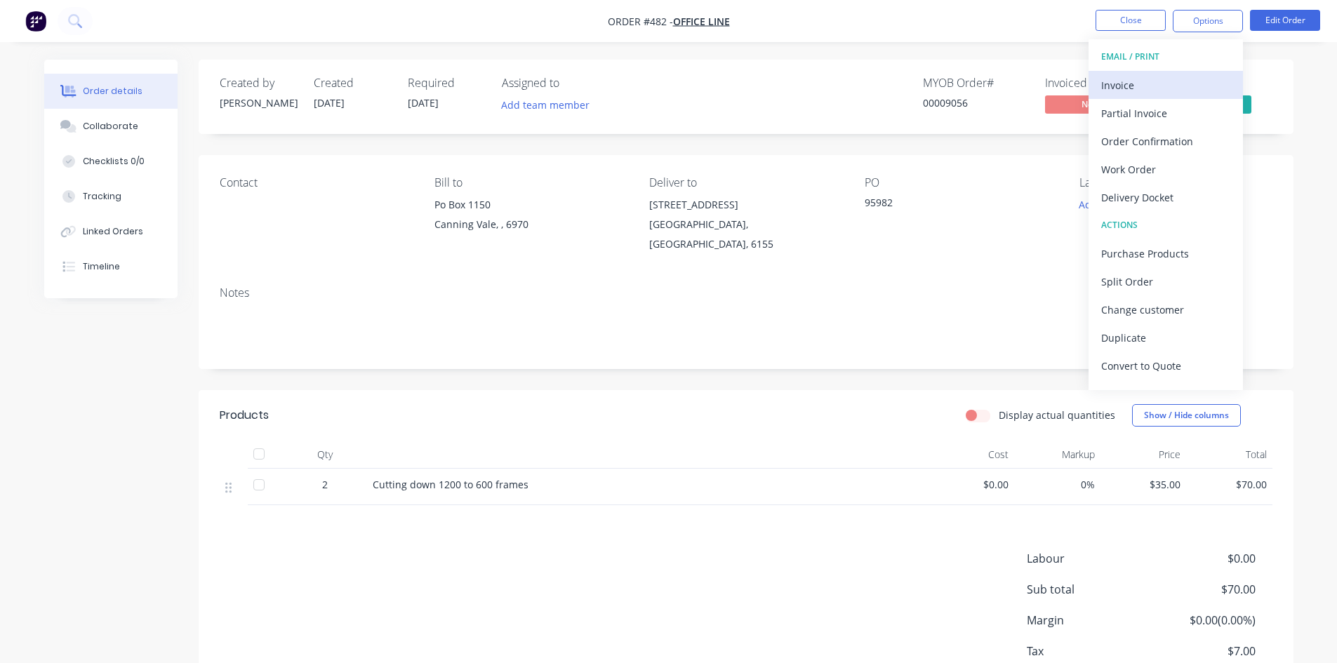
click at [1156, 84] on div "Invoice" at bounding box center [1165, 85] width 129 height 20
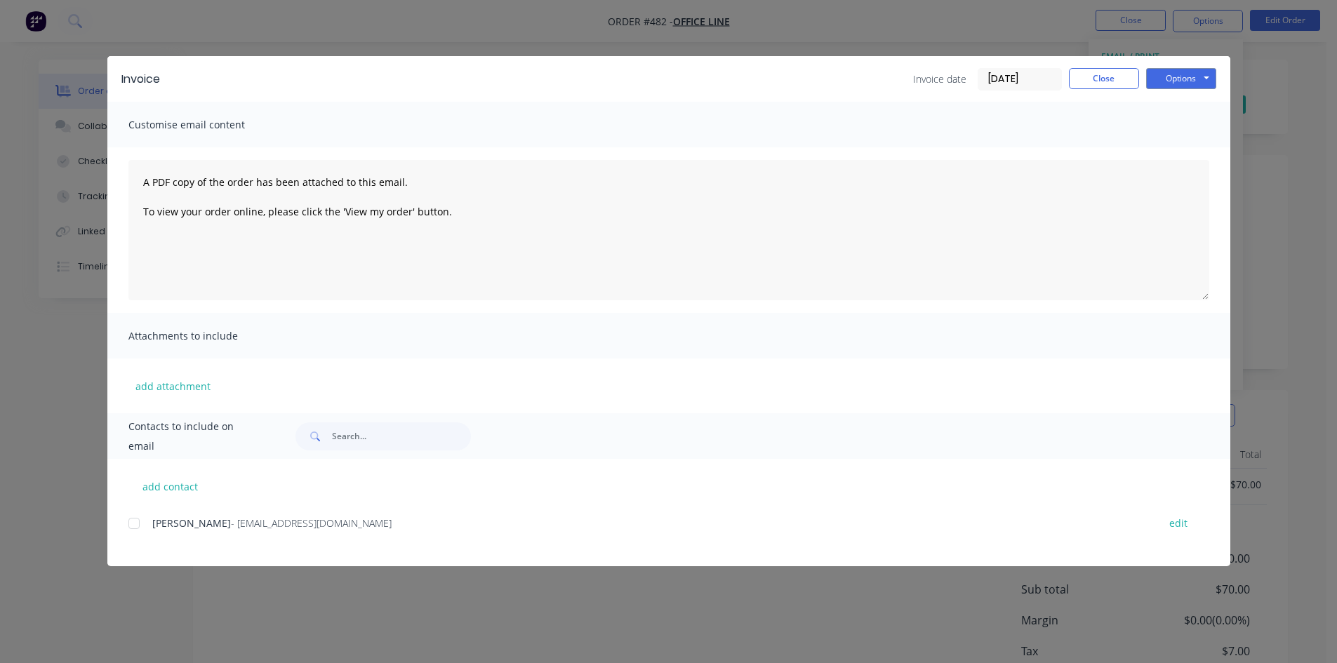
click at [134, 522] on div at bounding box center [134, 524] width 28 height 28
click at [1180, 73] on button "Options" at bounding box center [1181, 78] width 70 height 21
click at [1183, 144] on button "Email" at bounding box center [1191, 149] width 90 height 23
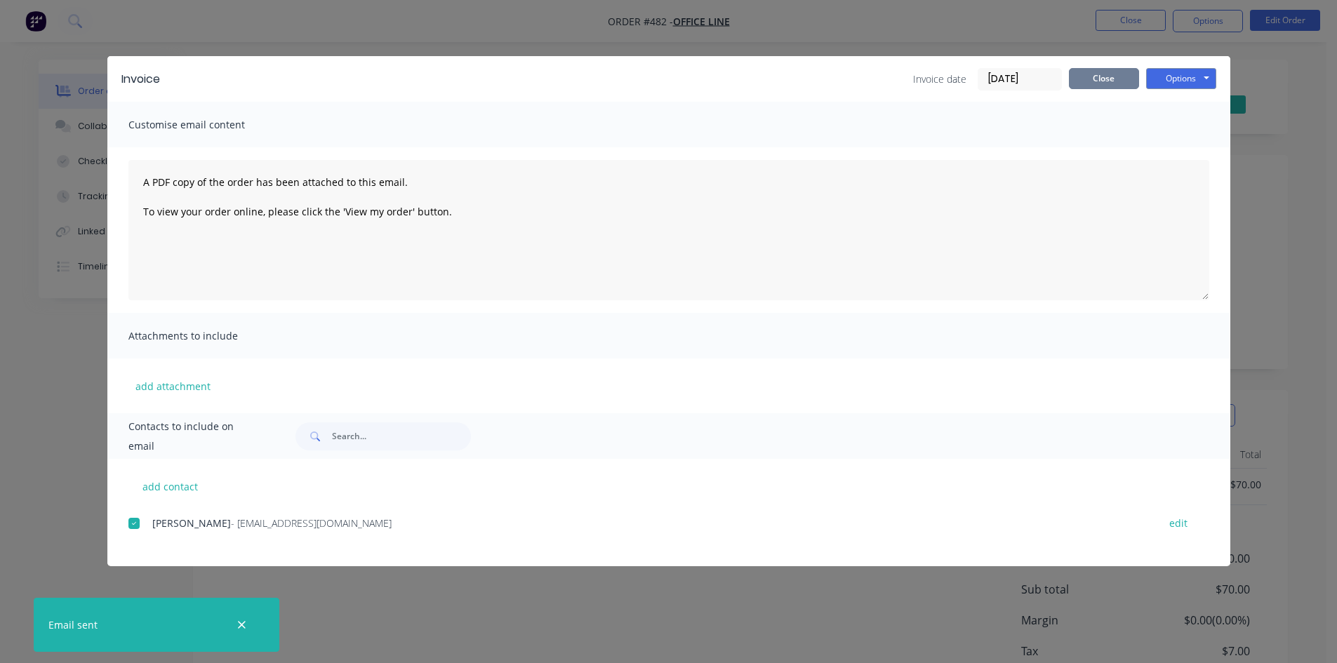
click at [1124, 80] on button "Close" at bounding box center [1104, 78] width 70 height 21
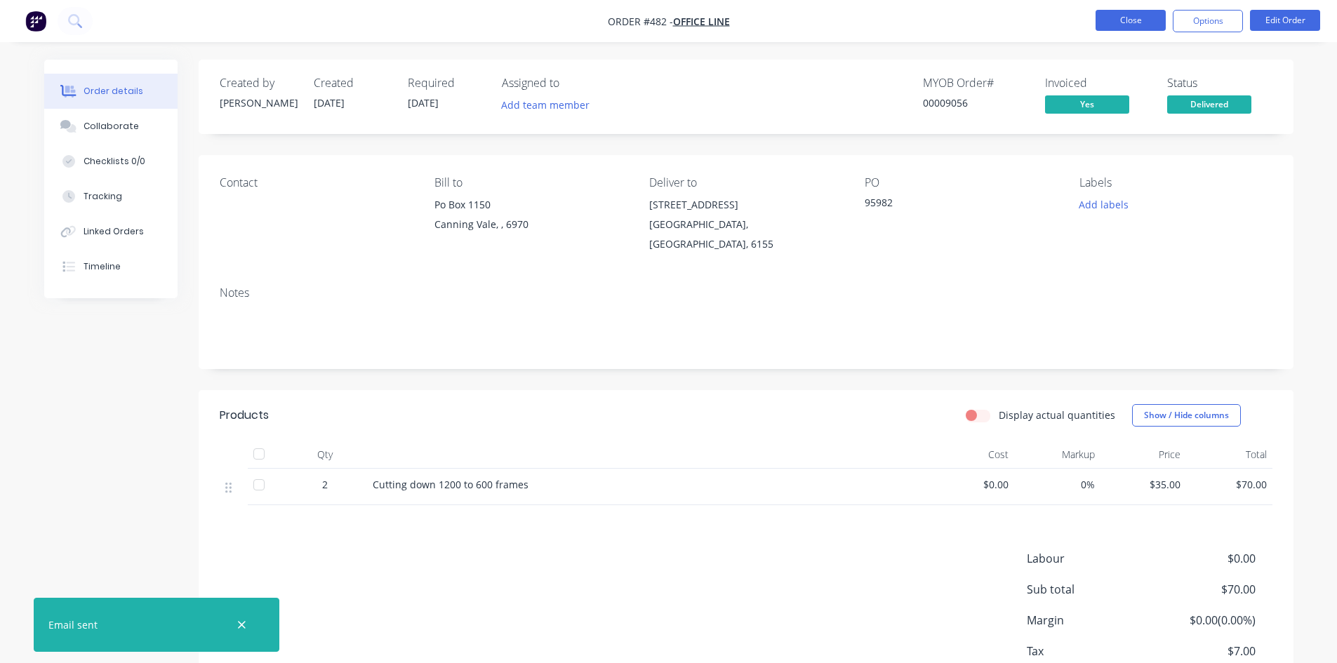
click at [1130, 22] on button "Close" at bounding box center [1131, 20] width 70 height 21
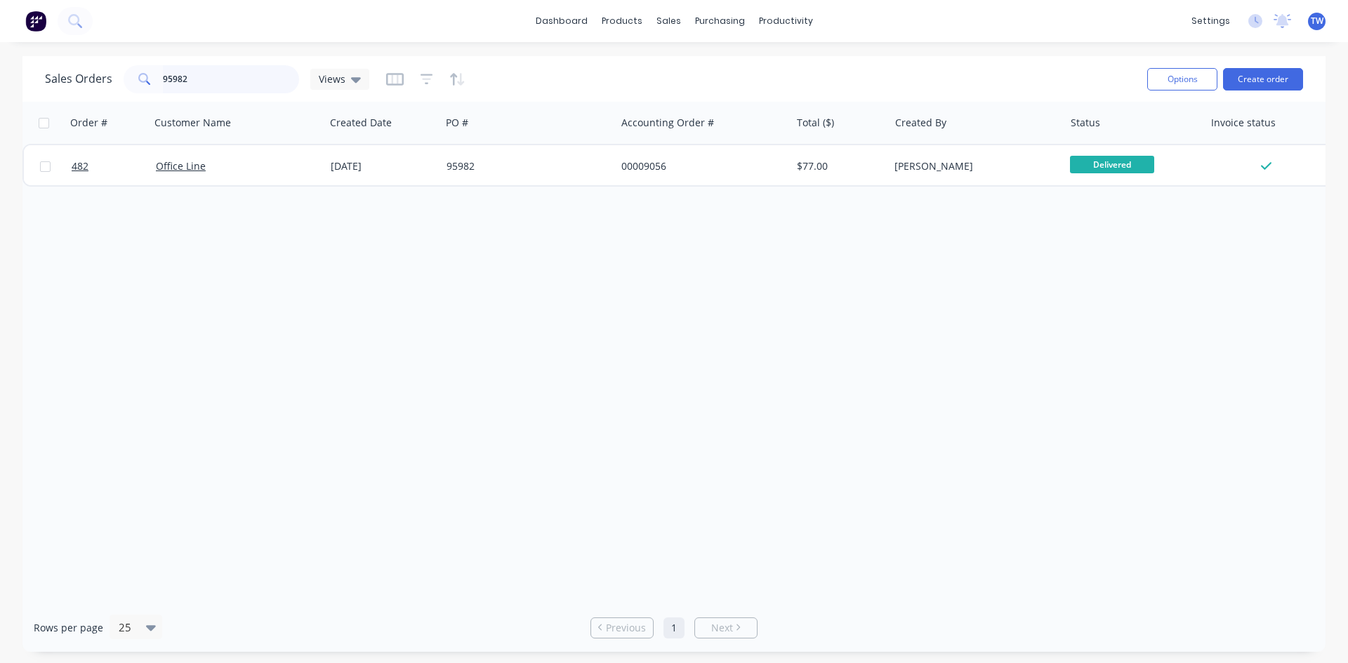
click at [210, 81] on input "95982" at bounding box center [231, 79] width 137 height 28
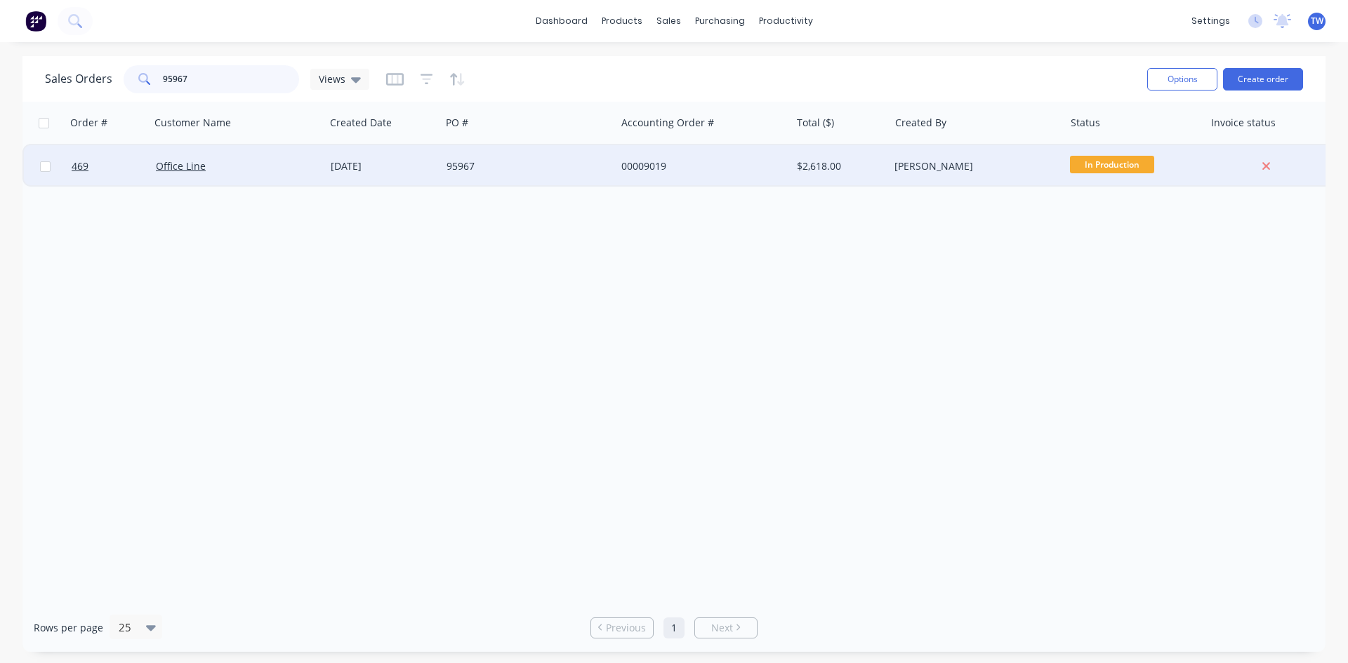
type input "95967"
click at [1125, 162] on span "In Production" at bounding box center [1112, 165] width 84 height 18
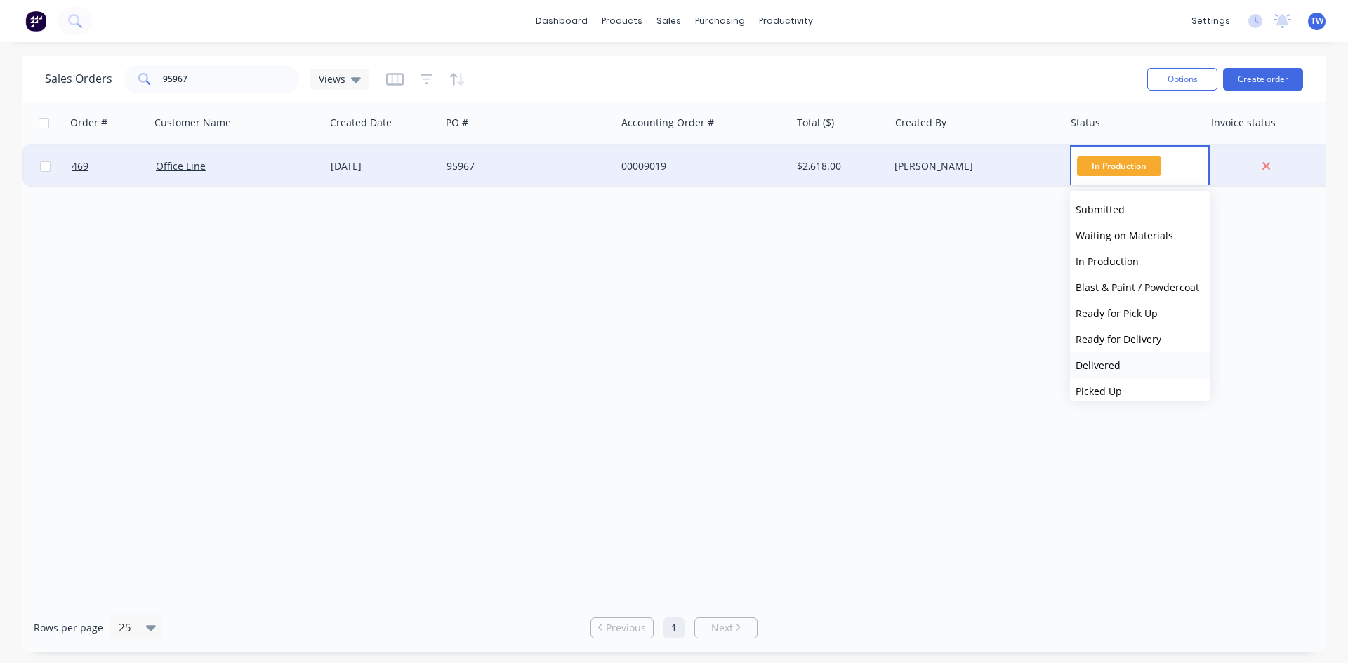
click at [1144, 363] on button "Delivered" at bounding box center [1140, 365] width 140 height 26
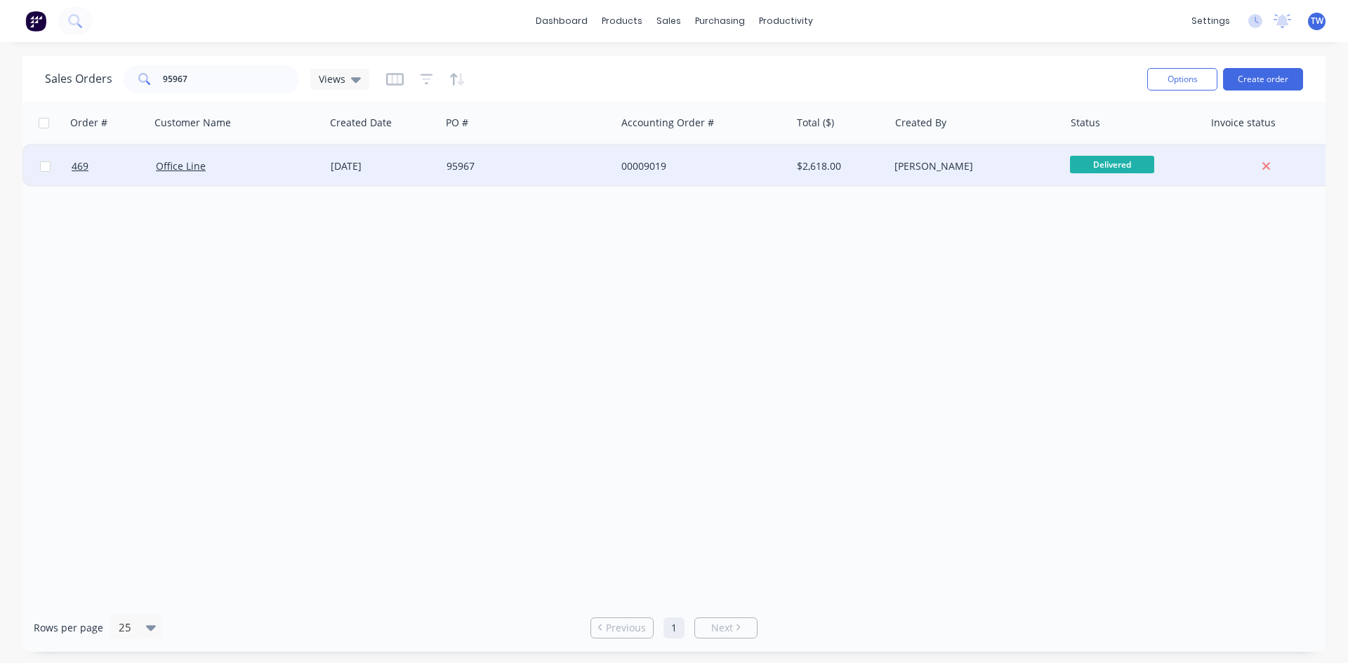
click at [1027, 178] on div "[PERSON_NAME]" at bounding box center [976, 166] width 175 height 42
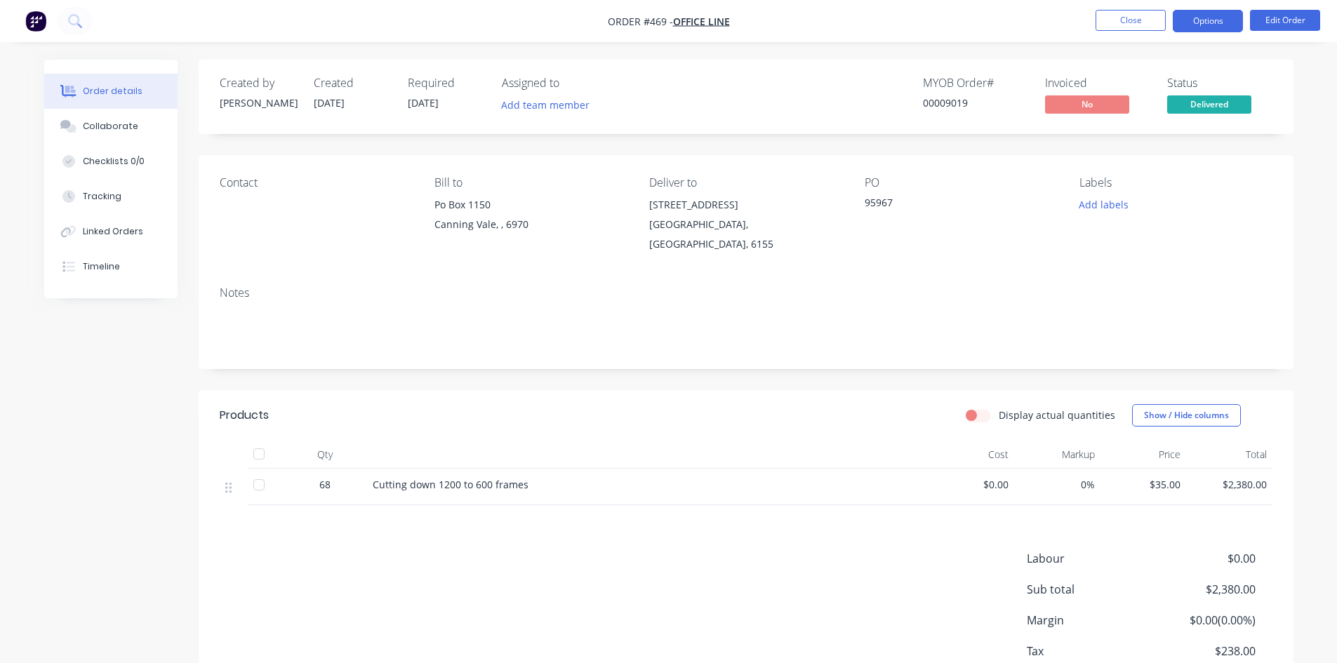
click at [1195, 24] on button "Options" at bounding box center [1208, 21] width 70 height 22
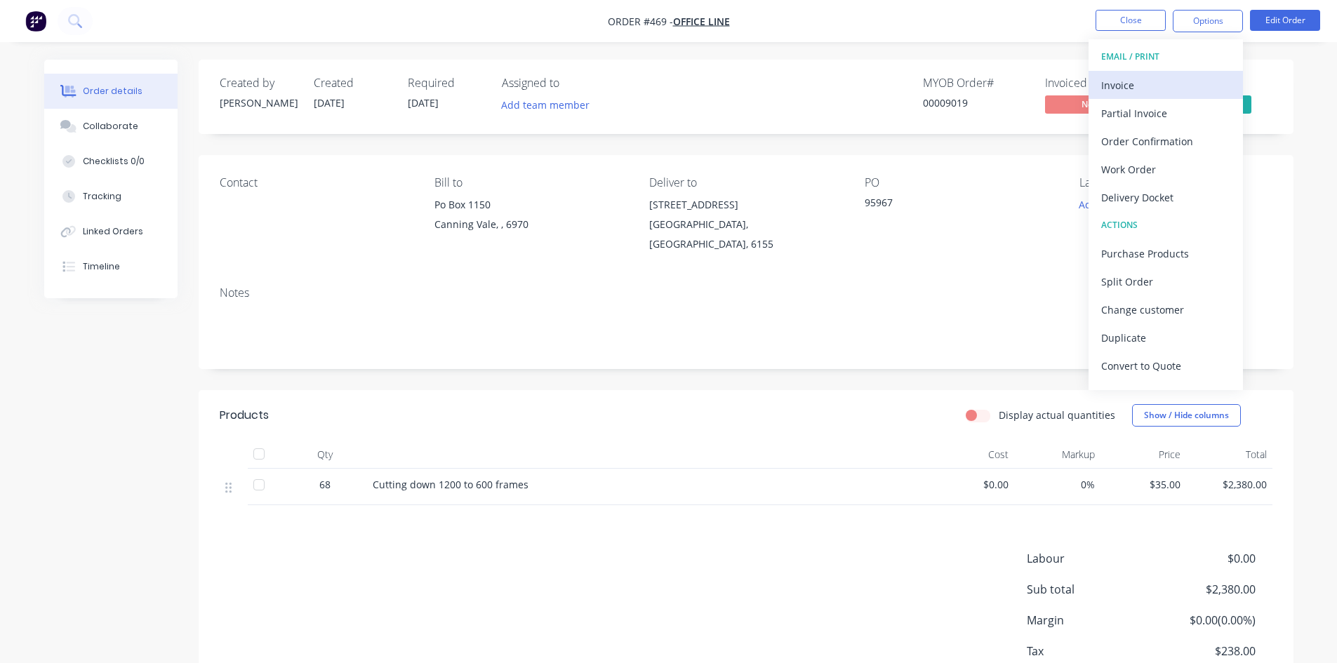
click at [1167, 84] on div "Invoice" at bounding box center [1165, 85] width 129 height 20
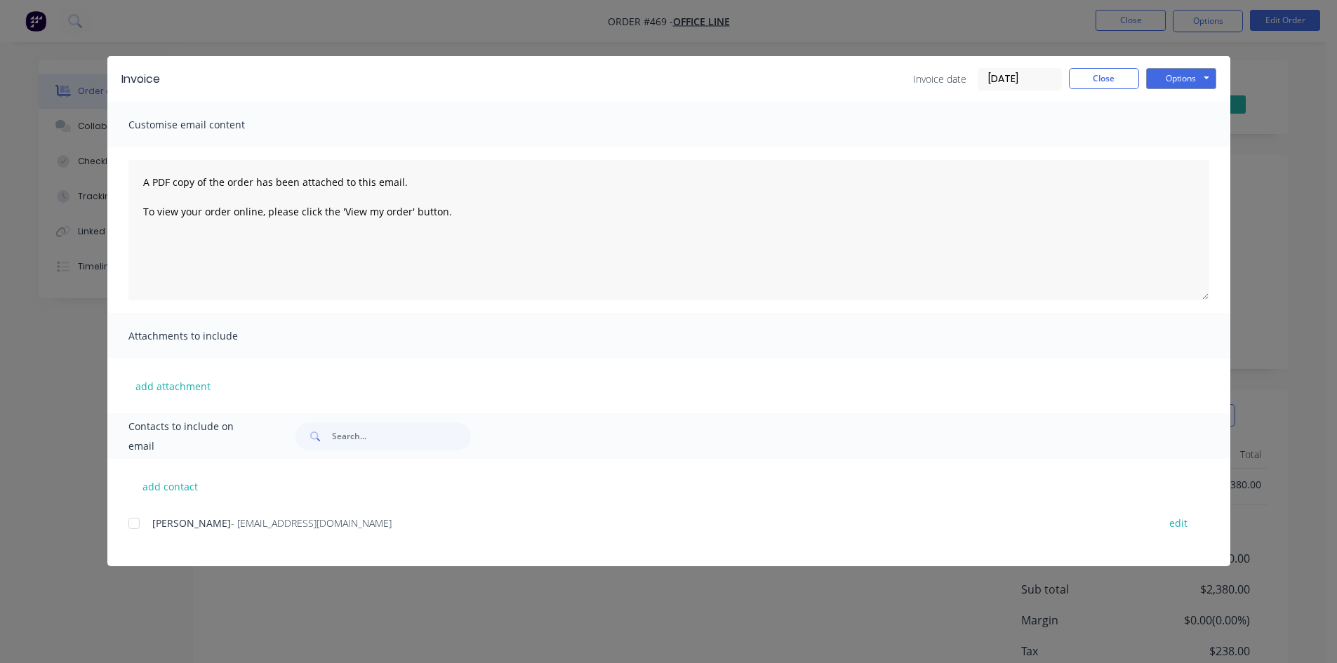
click at [132, 522] on div at bounding box center [134, 524] width 28 height 28
click at [1179, 76] on button "Options" at bounding box center [1181, 78] width 70 height 21
click at [1179, 147] on button "Email" at bounding box center [1191, 149] width 90 height 23
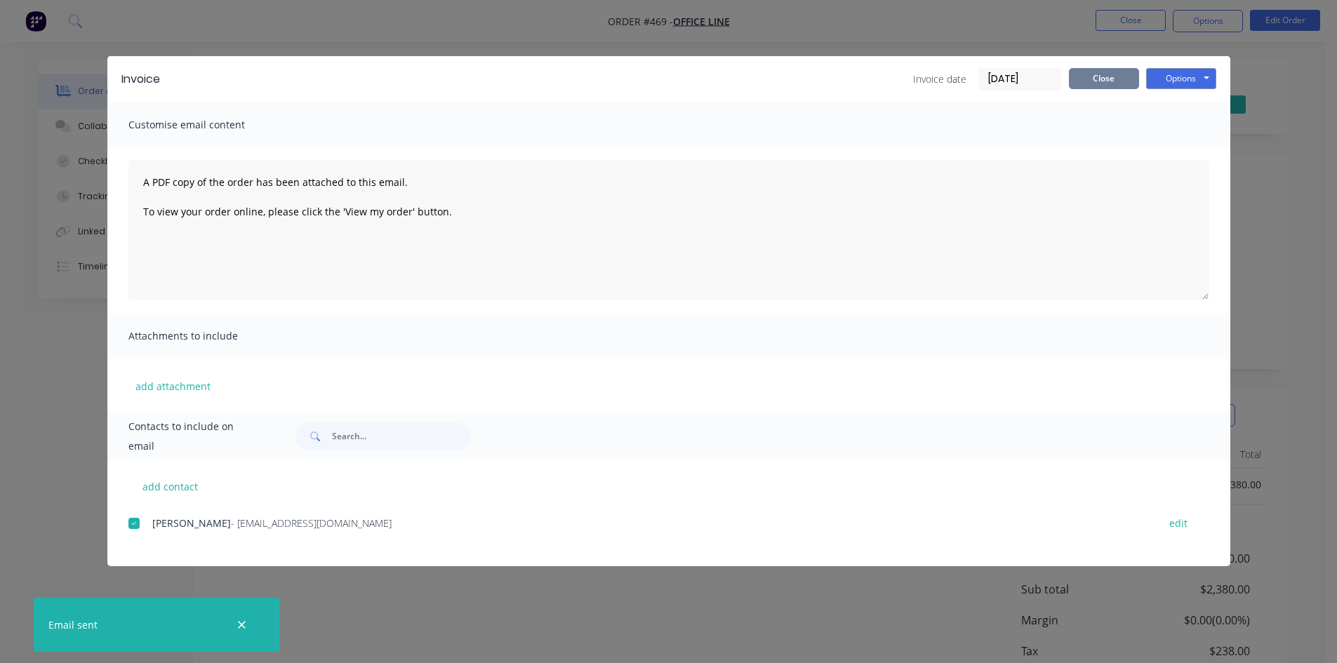
click at [1099, 76] on button "Close" at bounding box center [1104, 78] width 70 height 21
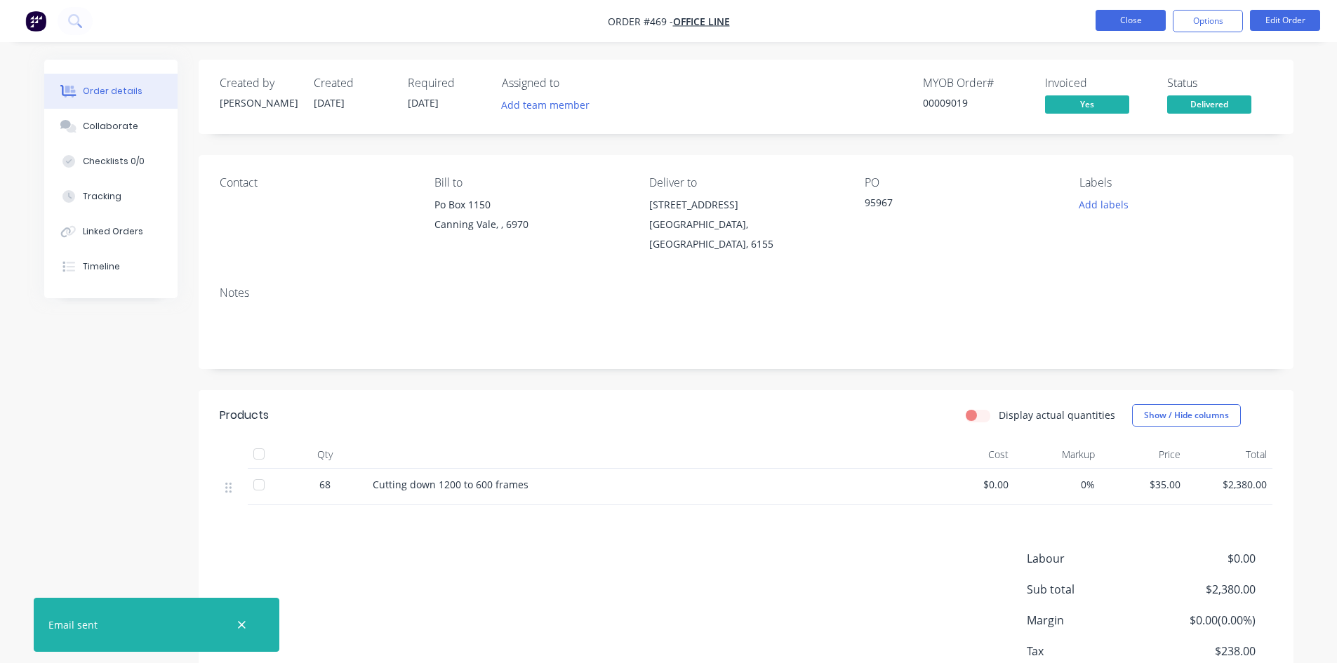
click at [1116, 21] on button "Close" at bounding box center [1131, 20] width 70 height 21
